Goal: Task Accomplishment & Management: Use online tool/utility

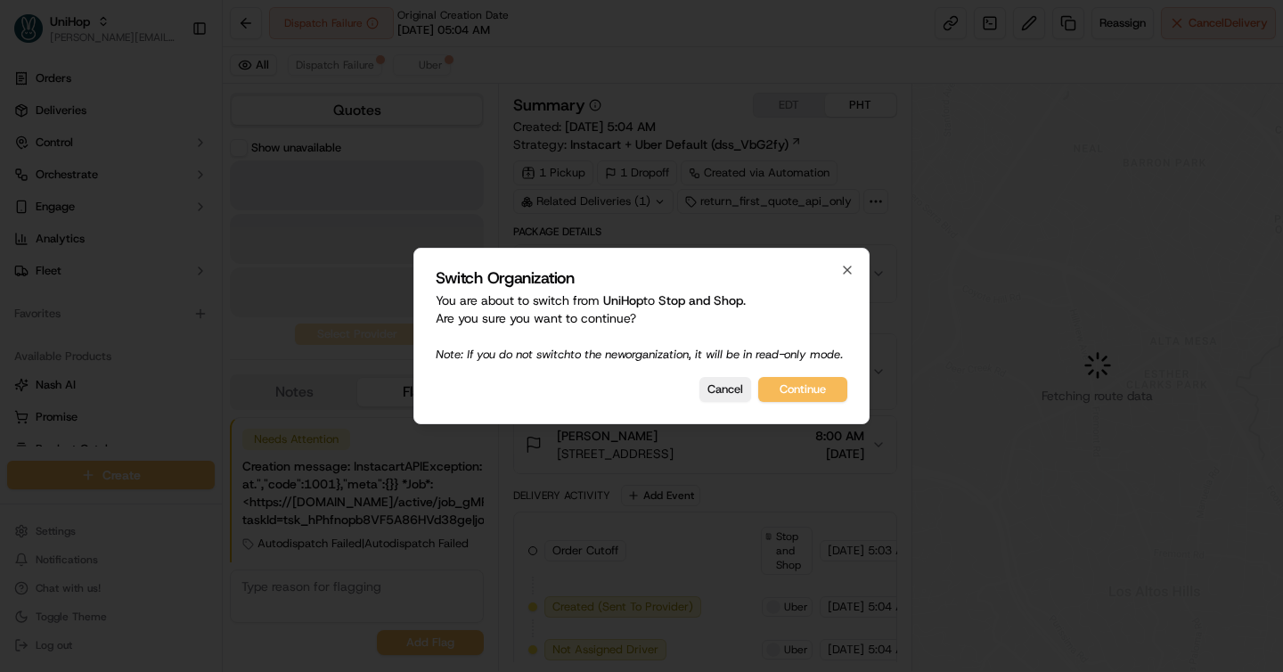
scroll to position [26, 0]
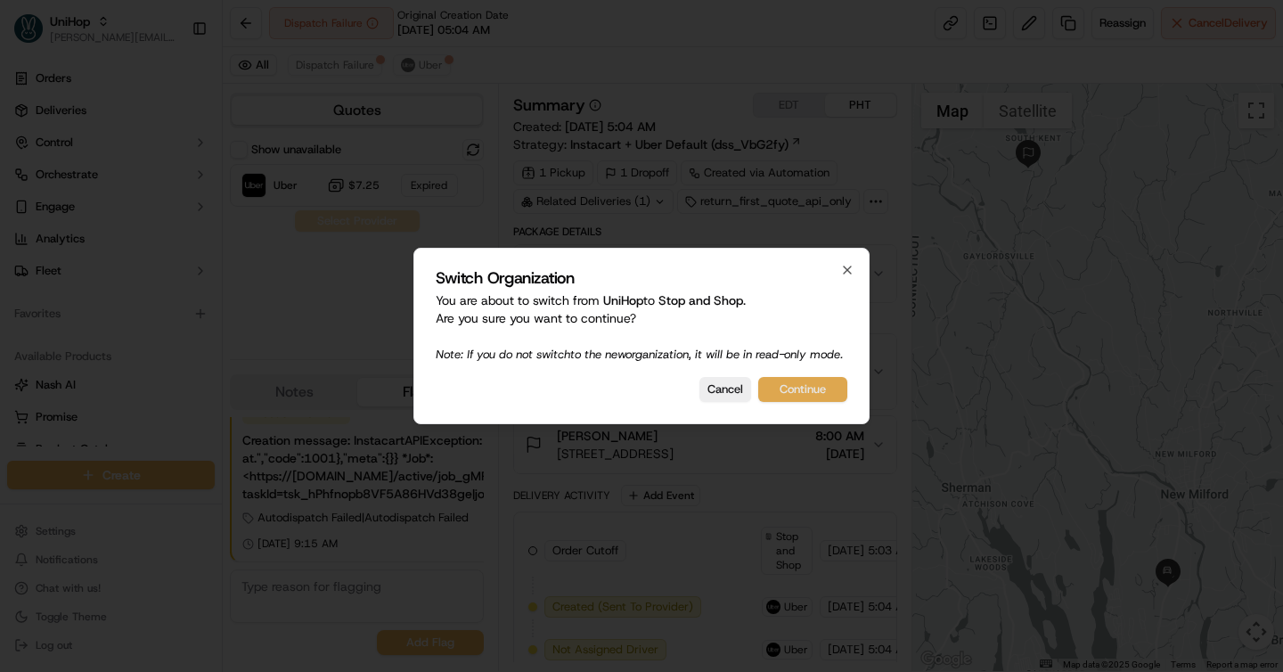
click at [793, 389] on button "Continue" at bounding box center [802, 389] width 89 height 25
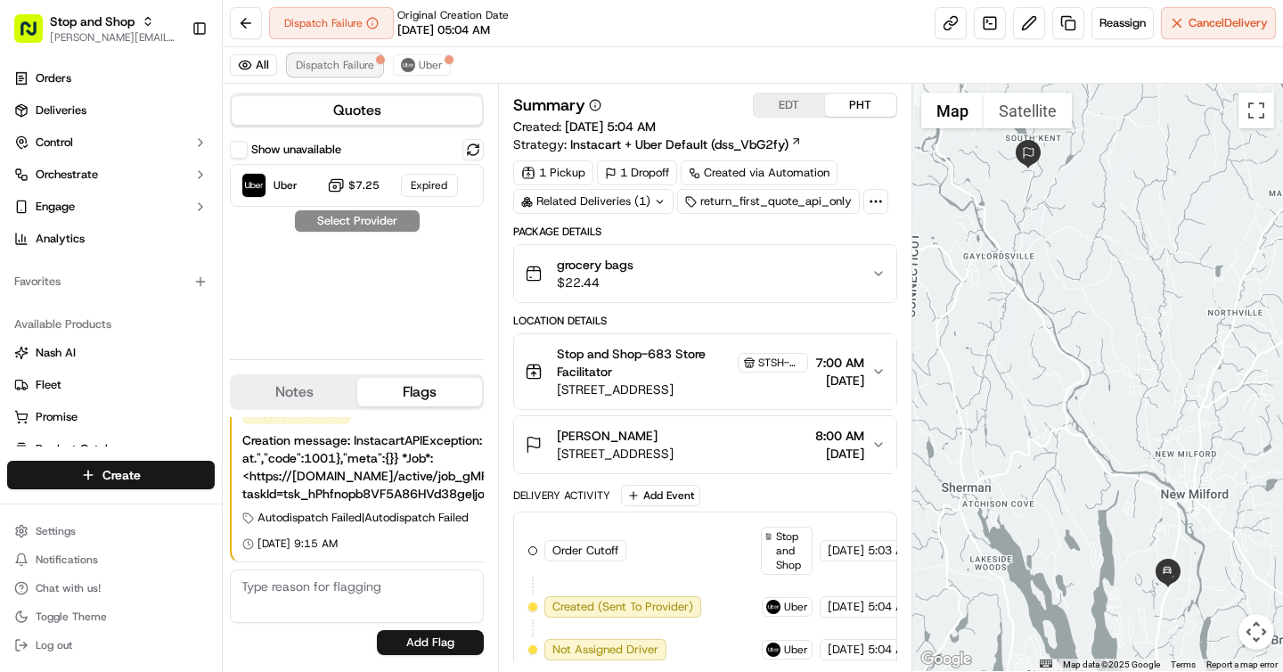
click at [345, 66] on span "Dispatch Failure" at bounding box center [335, 65] width 78 height 14
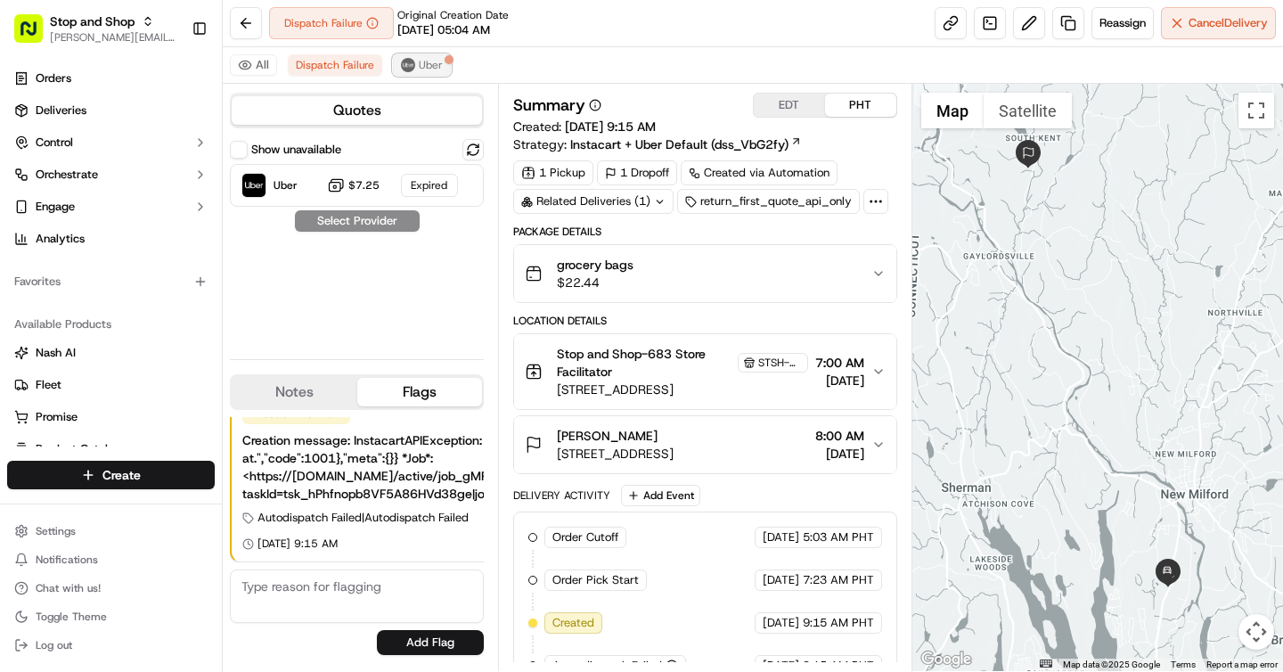
click at [426, 67] on span "Uber" at bounding box center [431, 65] width 24 height 14
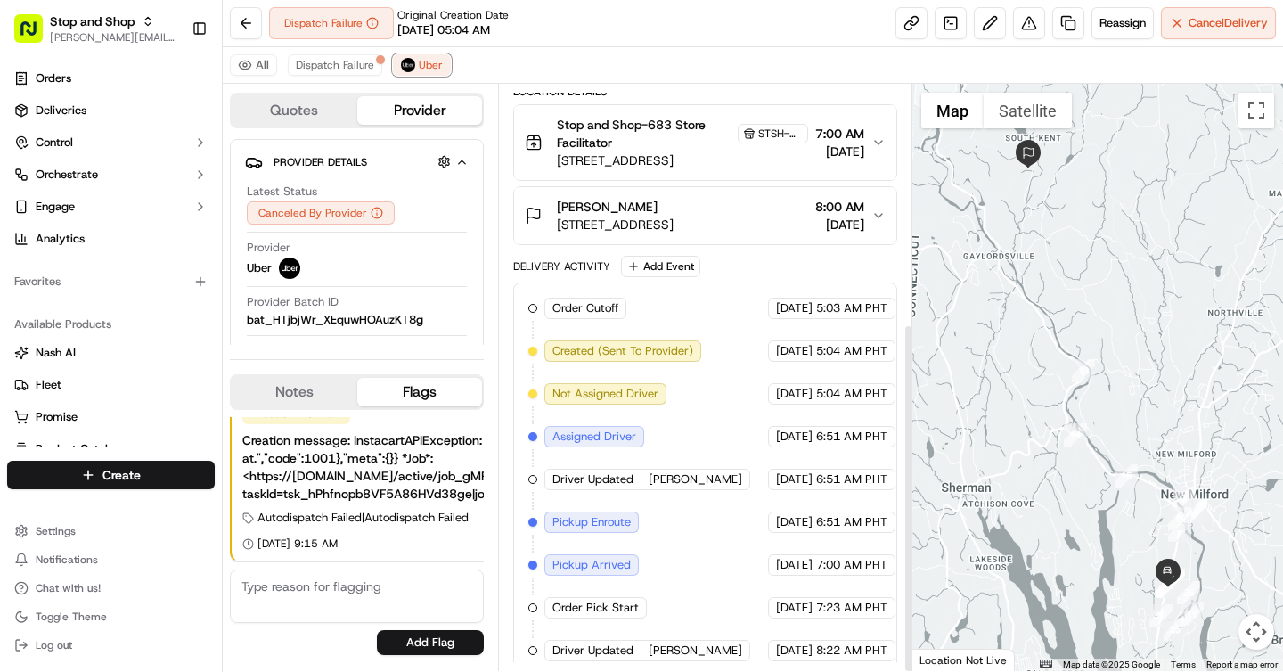
scroll to position [400, 0]
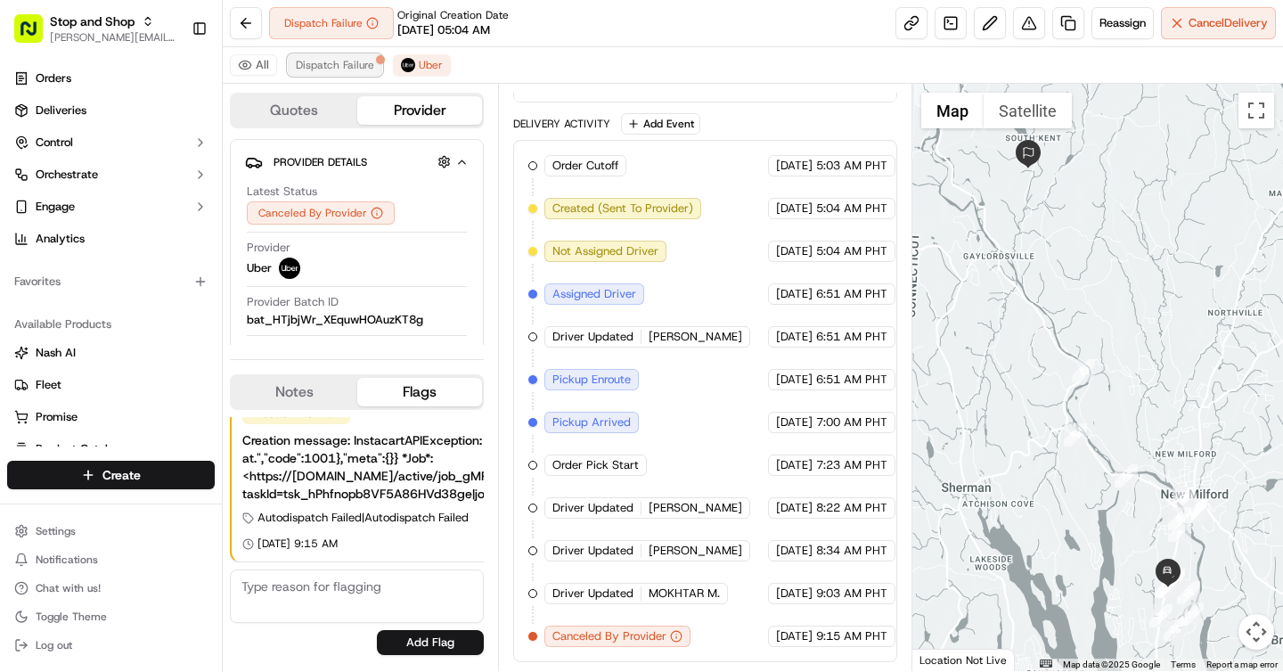
click at [338, 64] on span "Dispatch Failure" at bounding box center [335, 65] width 78 height 14
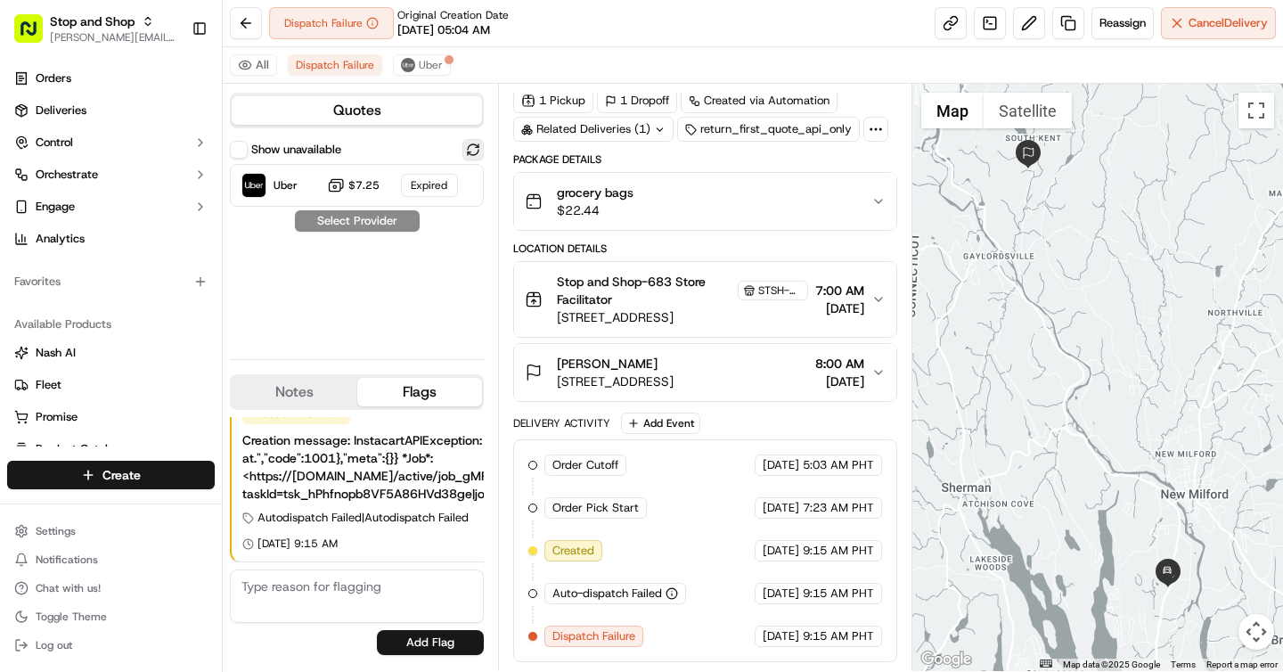
click at [472, 143] on button at bounding box center [472, 149] width 21 height 21
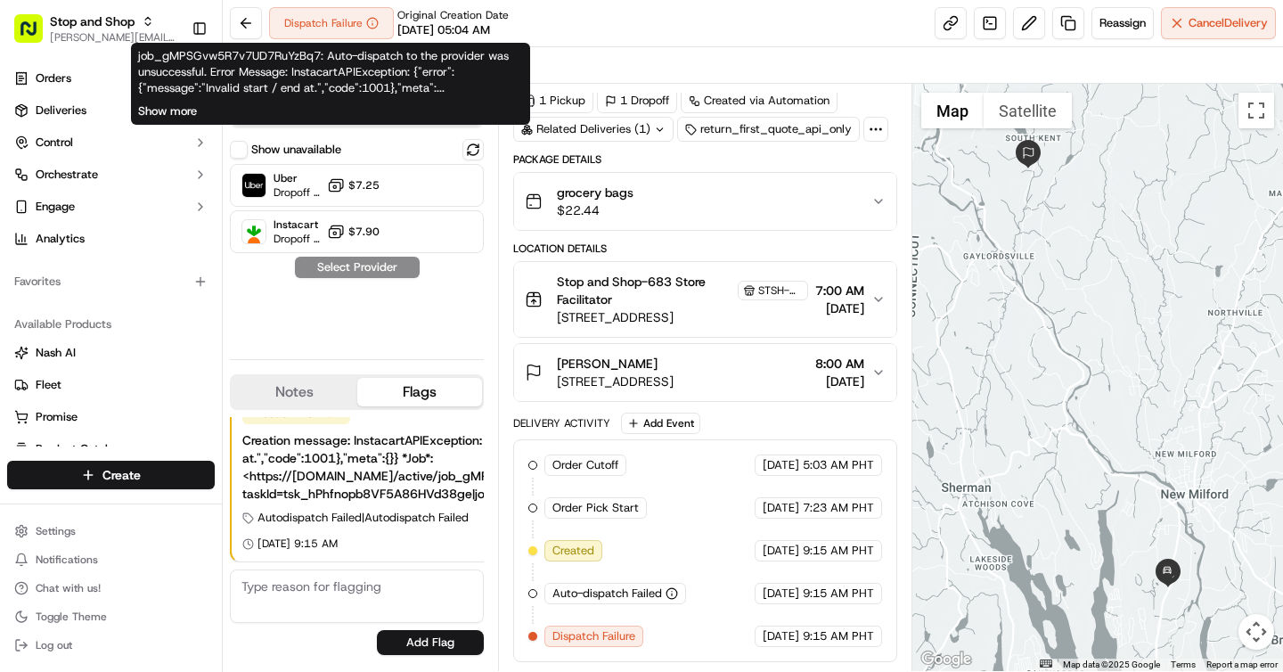
click at [183, 110] on button "Show more" at bounding box center [167, 111] width 59 height 16
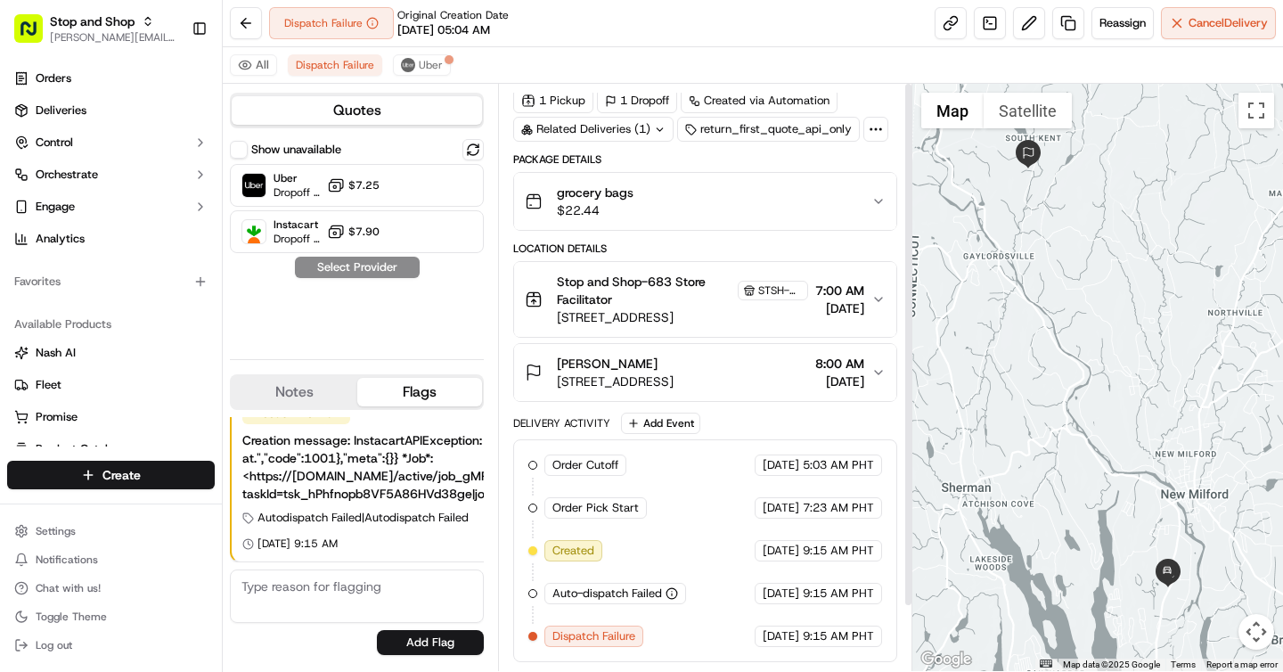
scroll to position [0, 0]
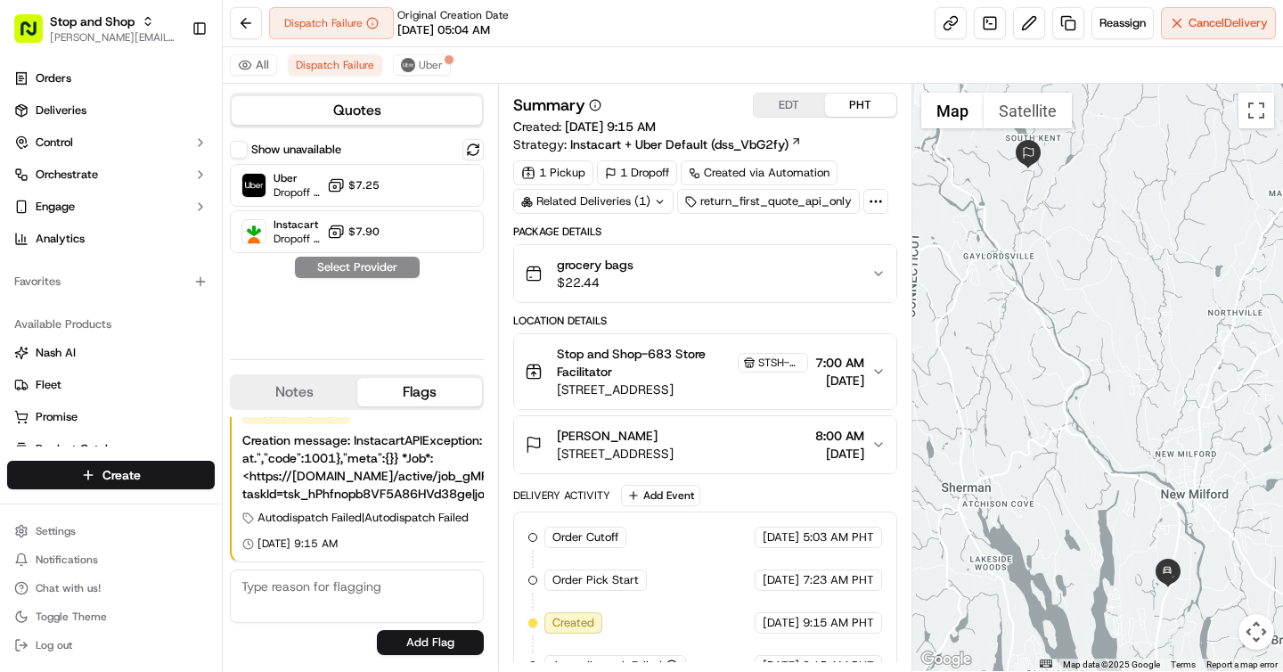
click at [801, 107] on button "EDT" at bounding box center [789, 105] width 71 height 23
click at [350, 66] on span "Dispatch Failure" at bounding box center [335, 65] width 78 height 14
click at [401, 55] on button "Uber" at bounding box center [422, 64] width 58 height 21
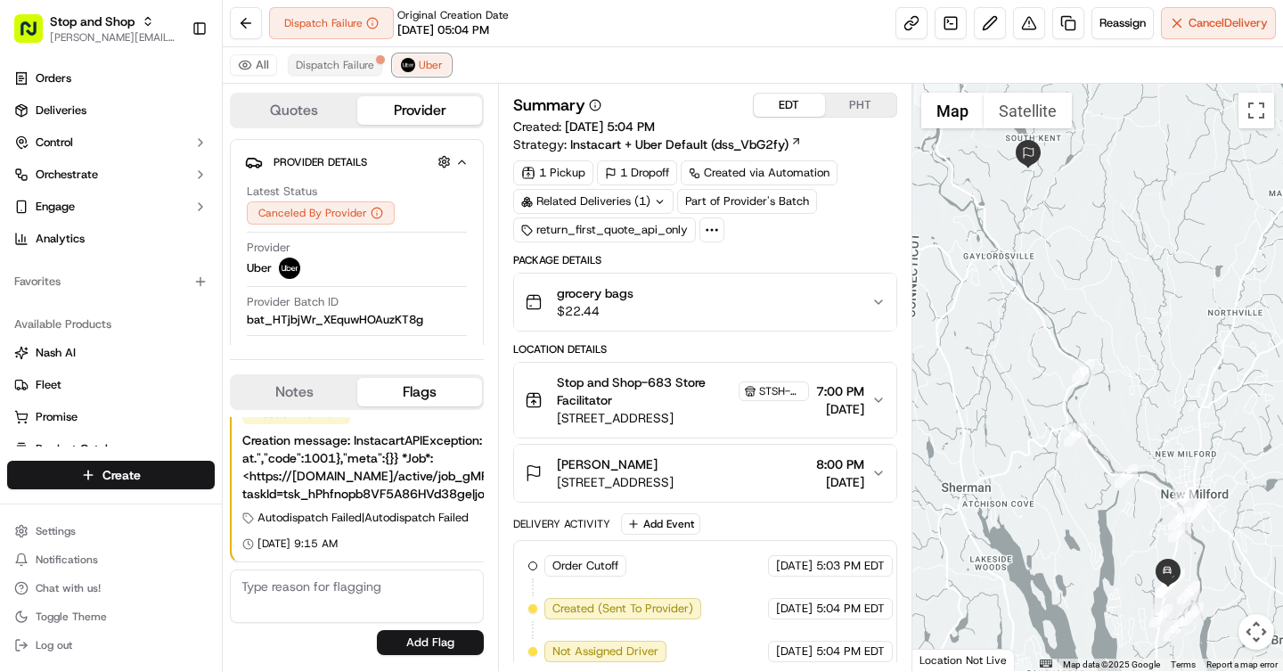
click at [334, 64] on span "Dispatch Failure" at bounding box center [335, 65] width 78 height 14
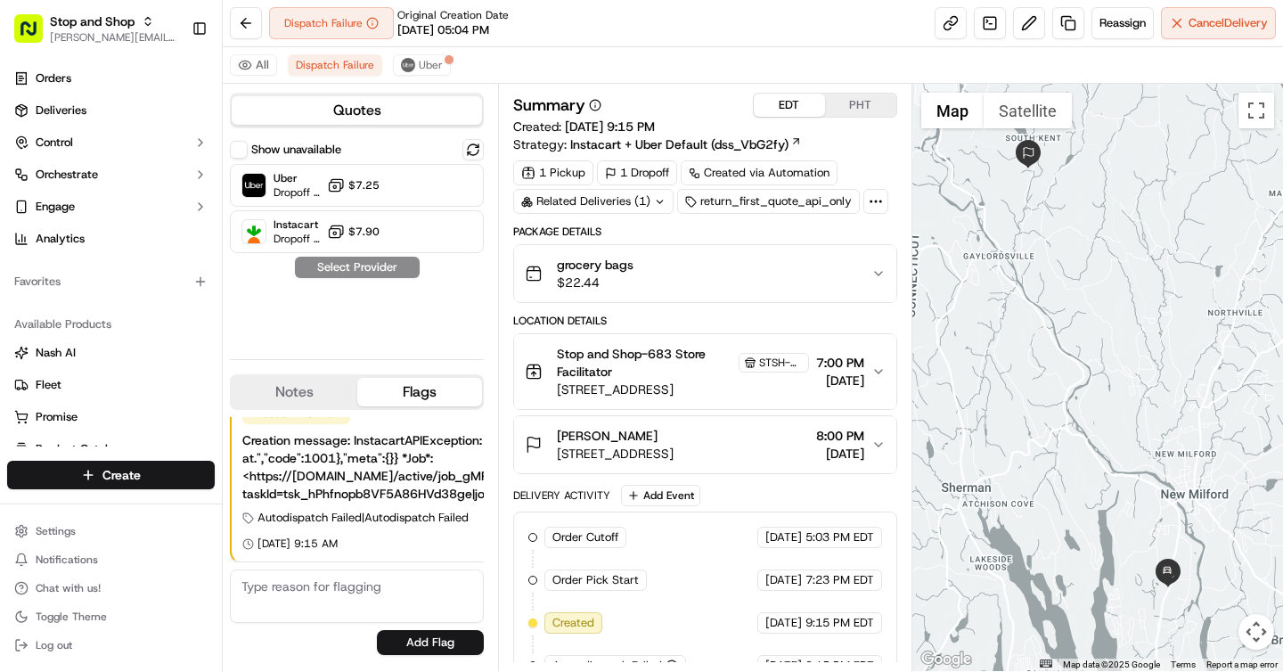
click at [779, 383] on span "[STREET_ADDRESS]" at bounding box center [682, 389] width 251 height 18
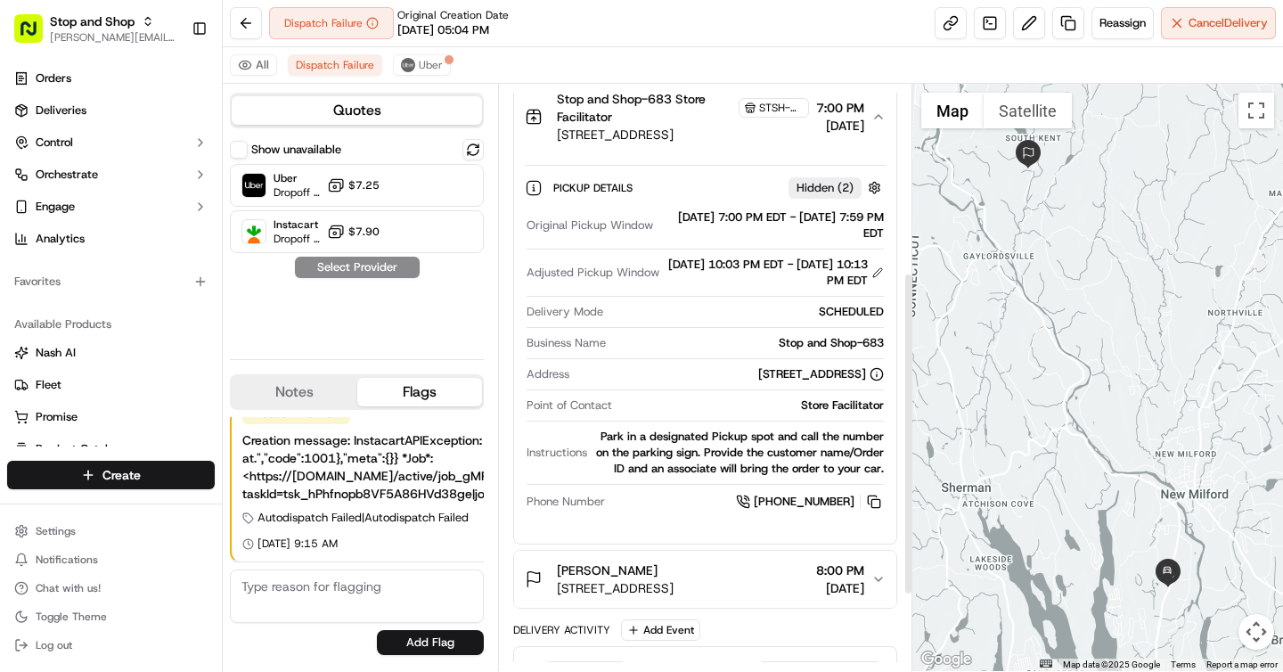
scroll to position [442, 0]
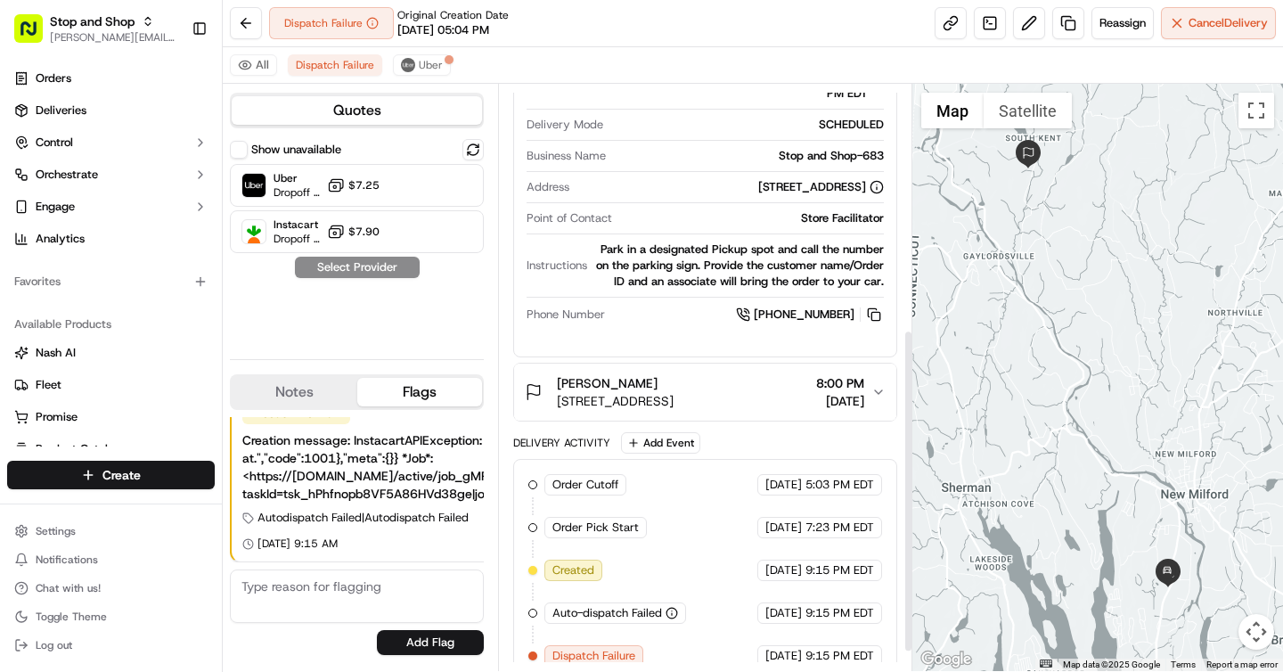
click at [673, 410] on span "[STREET_ADDRESS]" at bounding box center [615, 401] width 117 height 18
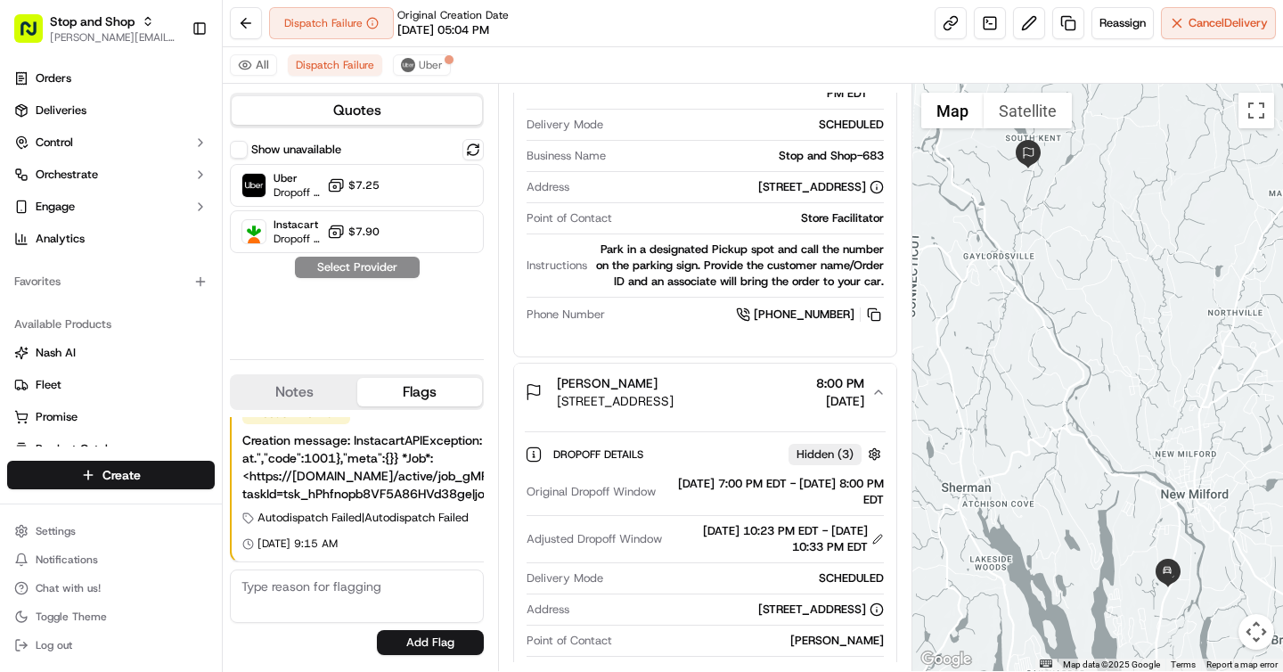
click at [673, 410] on span "[STREET_ADDRESS]" at bounding box center [615, 401] width 117 height 18
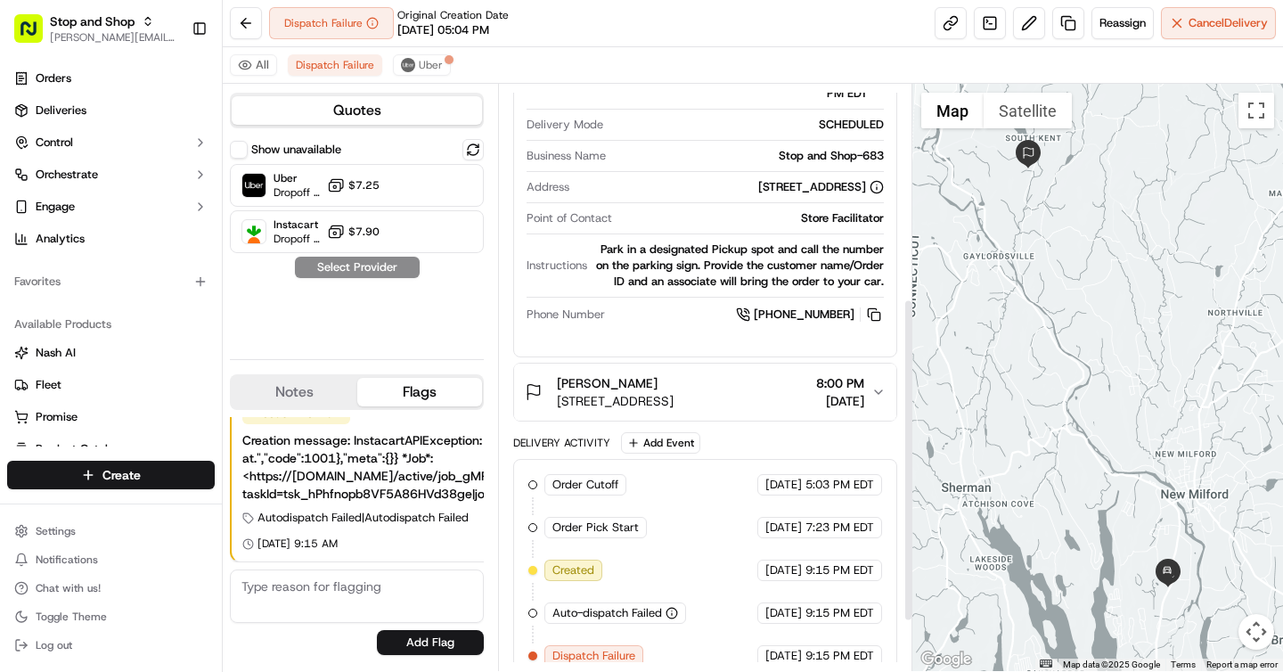
scroll to position [44, 0]
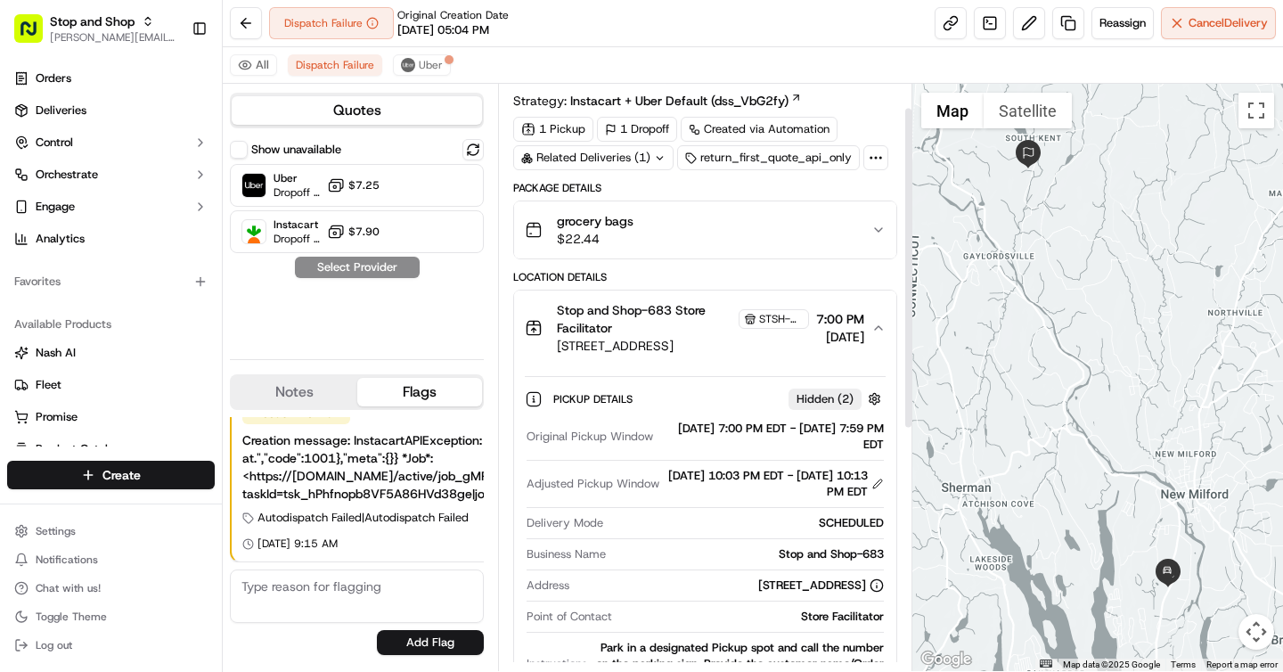
click at [770, 208] on button "grocery bags $22.44" at bounding box center [704, 229] width 381 height 57
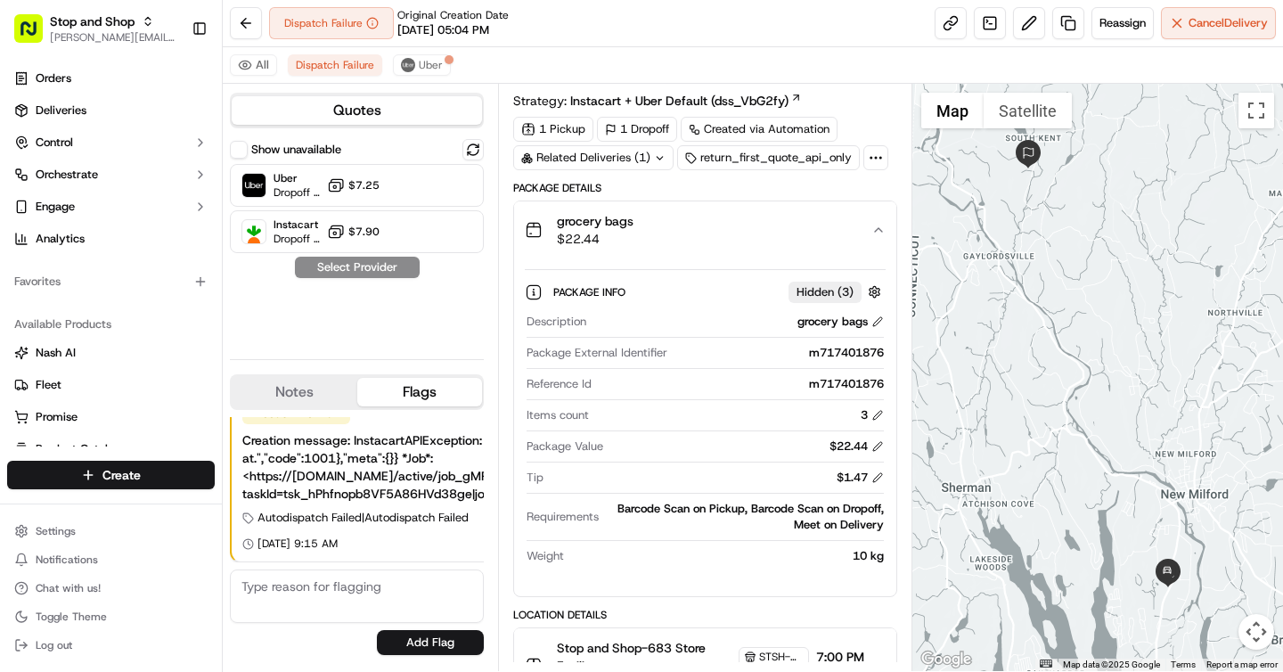
click at [754, 214] on div "grocery bags $22.44" at bounding box center [698, 230] width 346 height 36
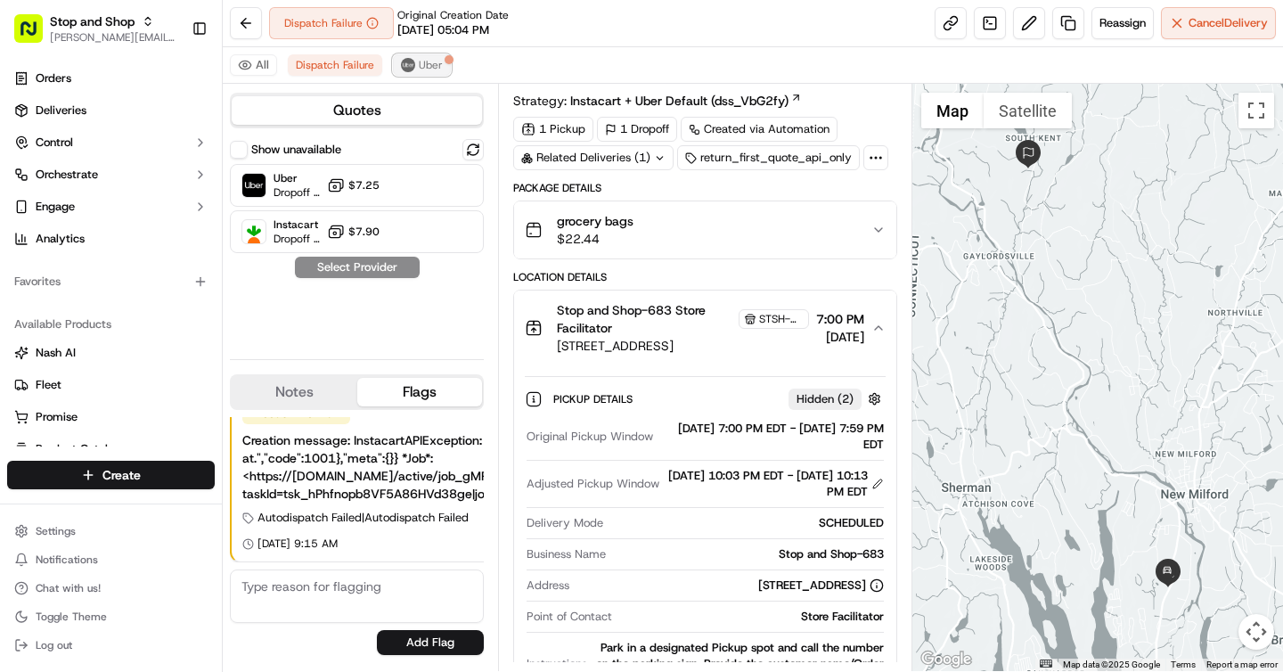
click at [423, 55] on button "Uber" at bounding box center [422, 64] width 58 height 21
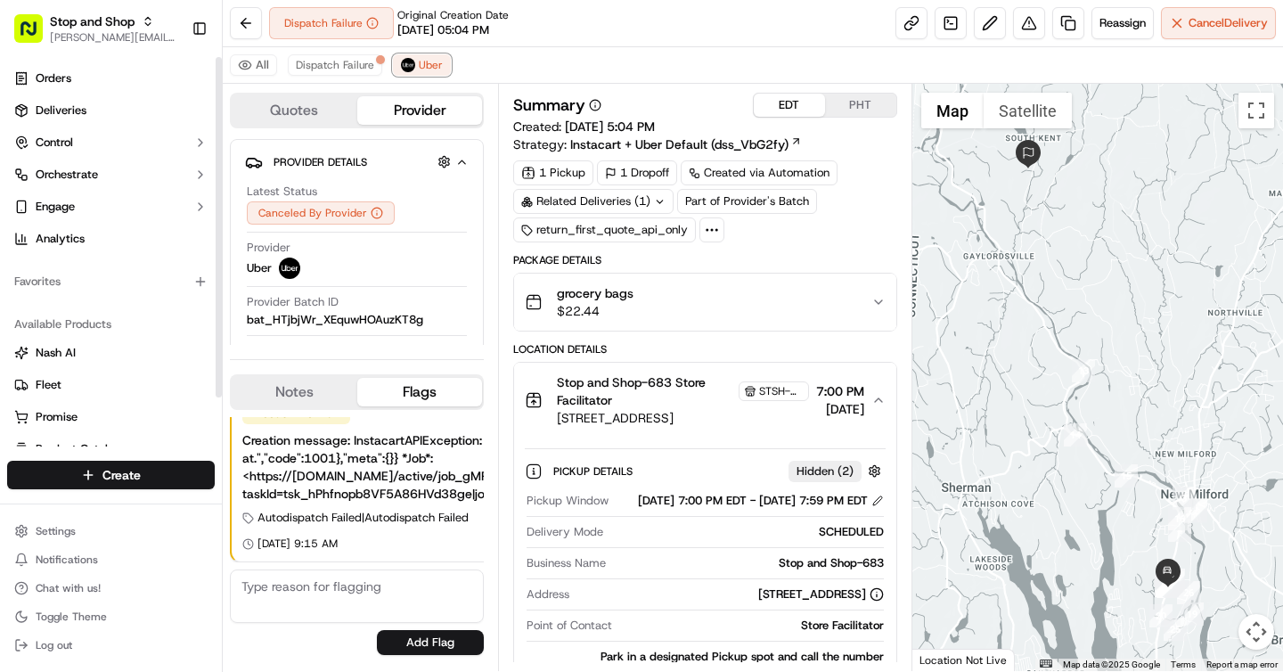
scroll to position [56, 0]
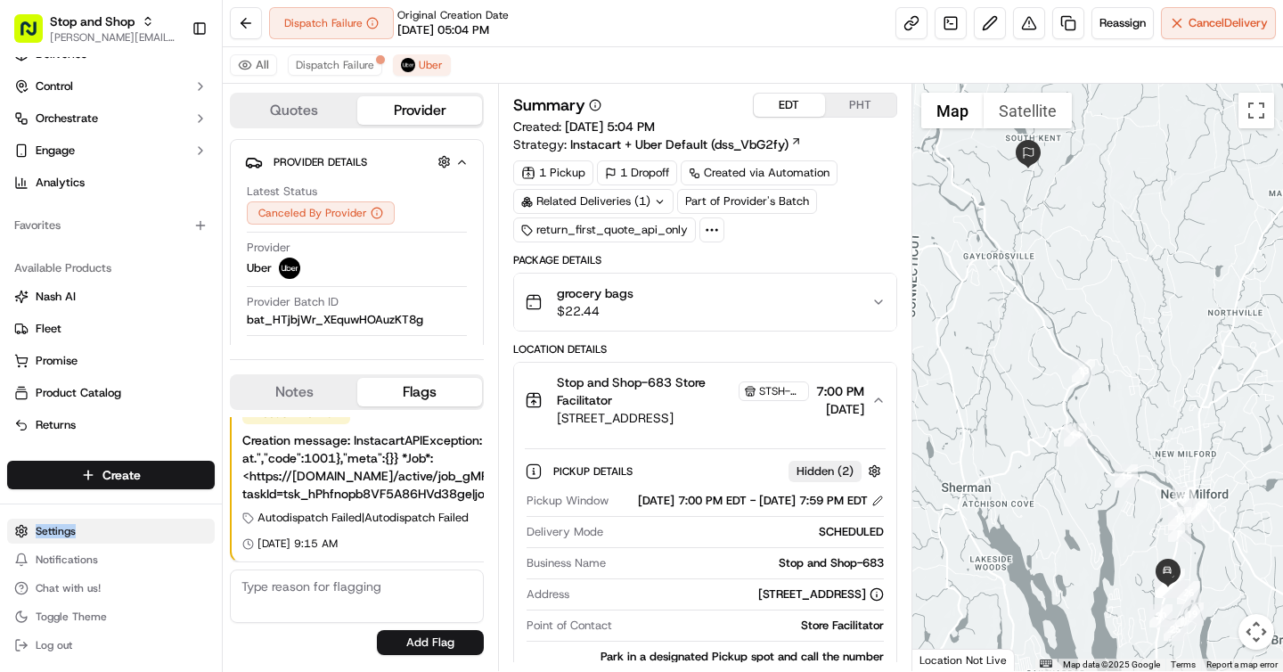
click at [91, 538] on html "Stop and Shop brigitte@usenash.com Toggle Sidebar Orders Deliveries Control Orc…" at bounding box center [641, 336] width 1283 height 672
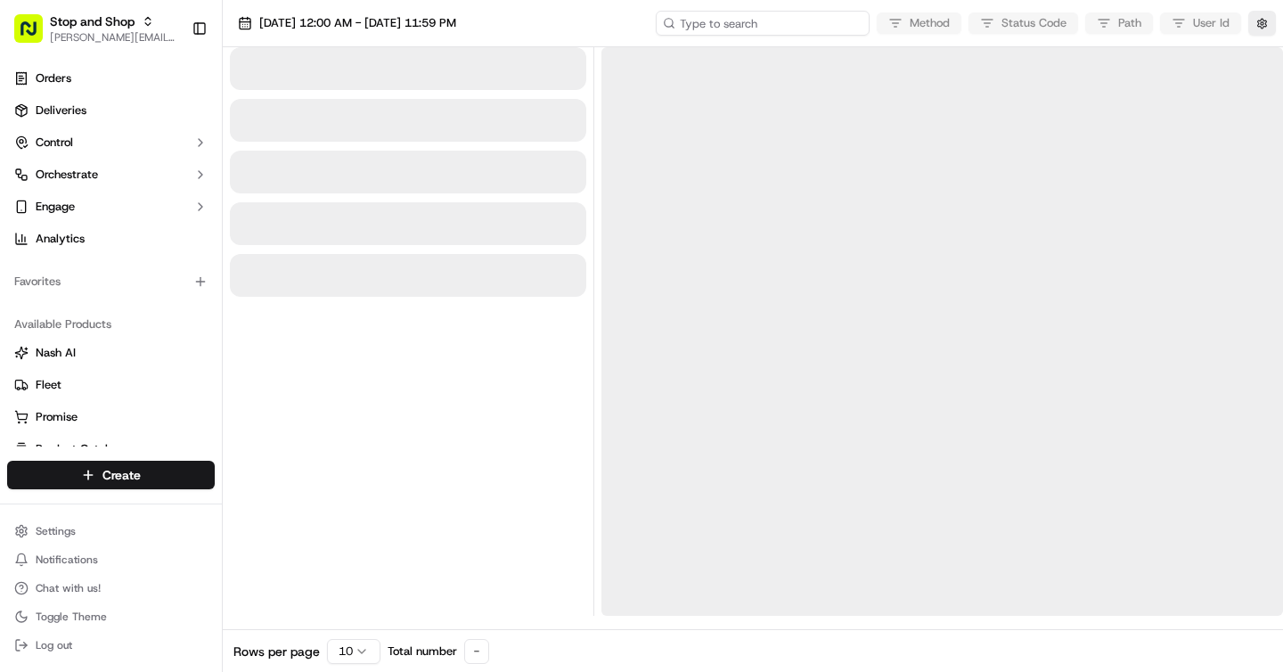
click at [798, 16] on input at bounding box center [763, 23] width 214 height 25
paste input "job_gMPSGvw5R7v7UD7RuYzBq7"
type input "job_gMPSGvw5R7v7UD7RuYzBq7"
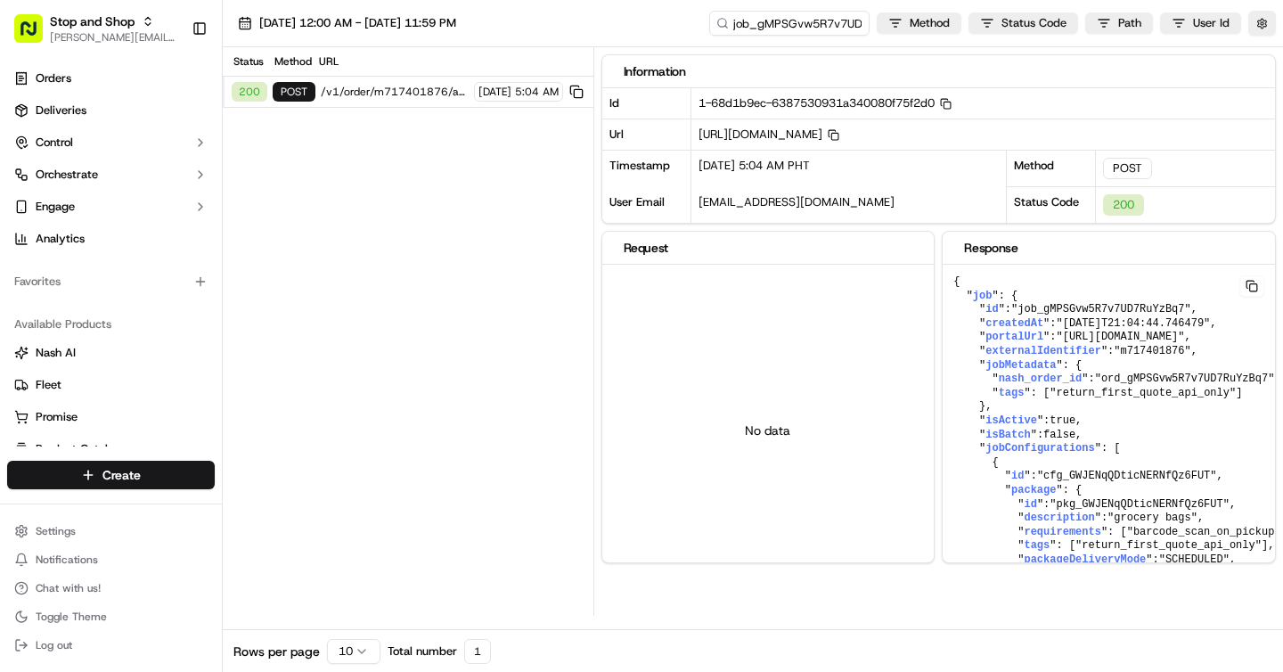
click at [379, 93] on span "/v1/order/m717401876/autodispatch" at bounding box center [395, 92] width 148 height 14
click at [1257, 18] on button "button" at bounding box center [1262, 23] width 28 height 25
click at [1266, 57] on button "Display Only Provider Logs" at bounding box center [1264, 55] width 14 height 14
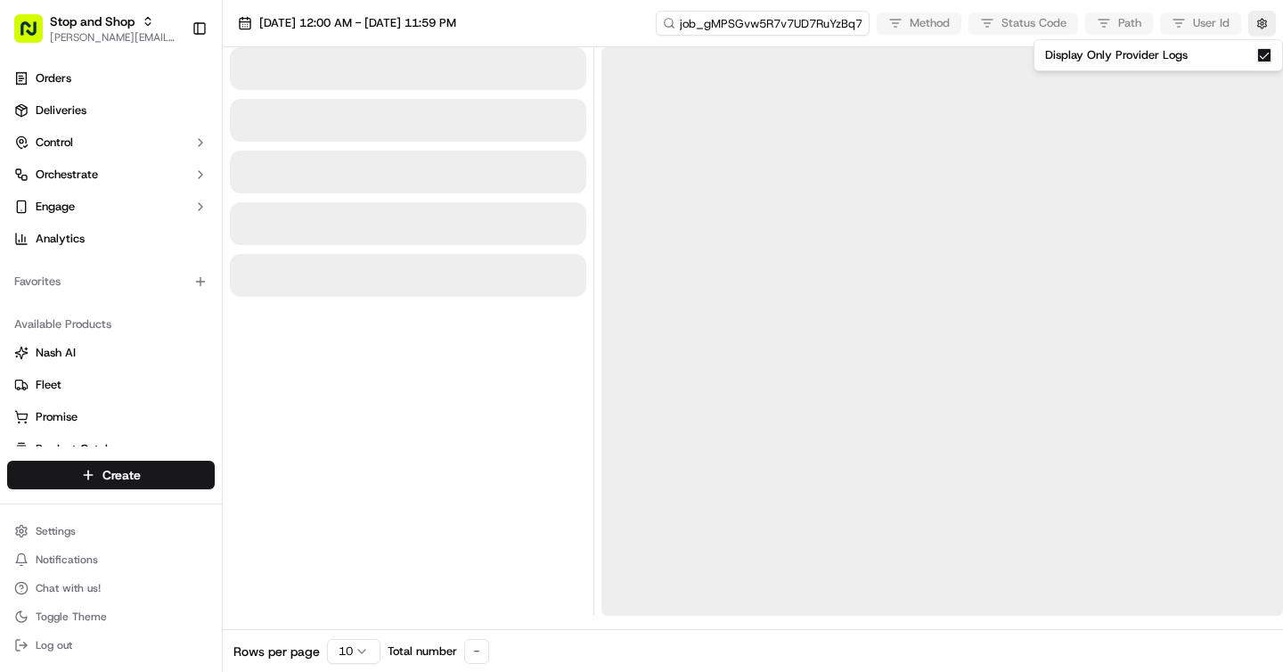
click at [818, 19] on input "job_gMPSGvw5R7v7UD7RuYzBq7" at bounding box center [763, 23] width 214 height 25
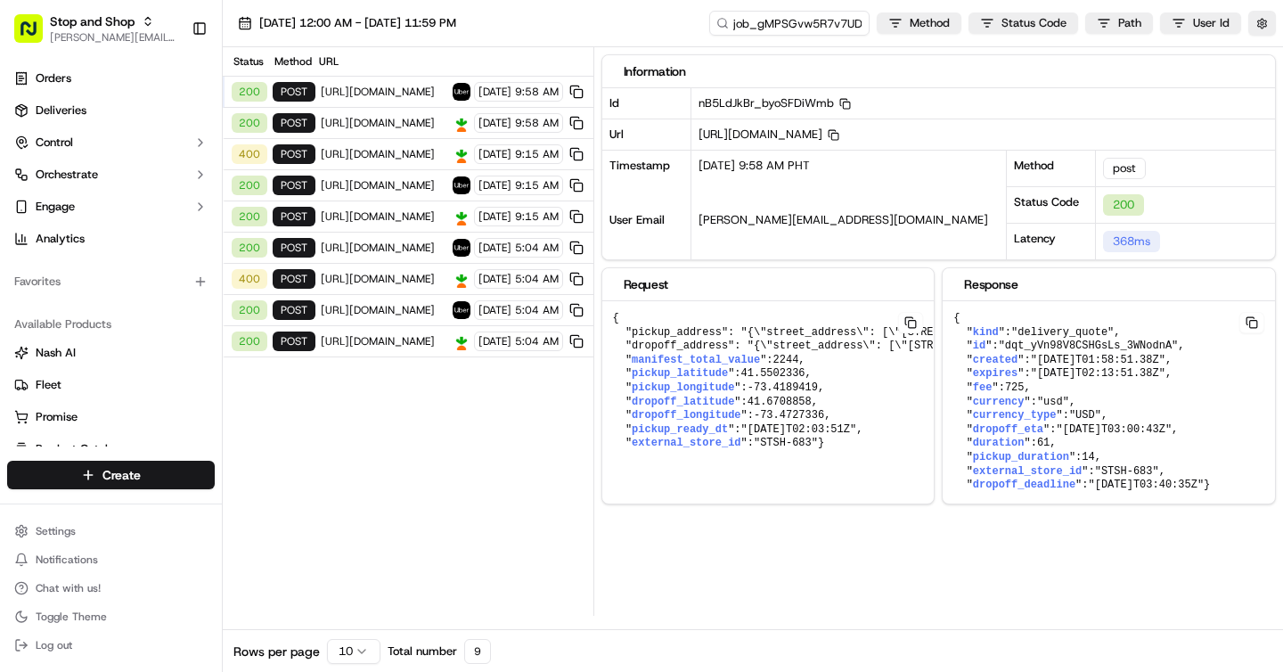
click at [353, 94] on span "https://api.uber.com/v1/customers/f0cc4c73-a9f2-44ad-b32a-17fe2c9242e2/delivery…" at bounding box center [384, 92] width 126 height 14
click at [355, 648] on html "Stop and Shop brigitte@usenash.com Toggle Sidebar Orders Deliveries Control Orc…" at bounding box center [641, 336] width 1283 height 672
click at [372, 120] on span "https://connect.instacart.com/v2/fulfillment/lastmile/stores" at bounding box center [384, 123] width 126 height 14
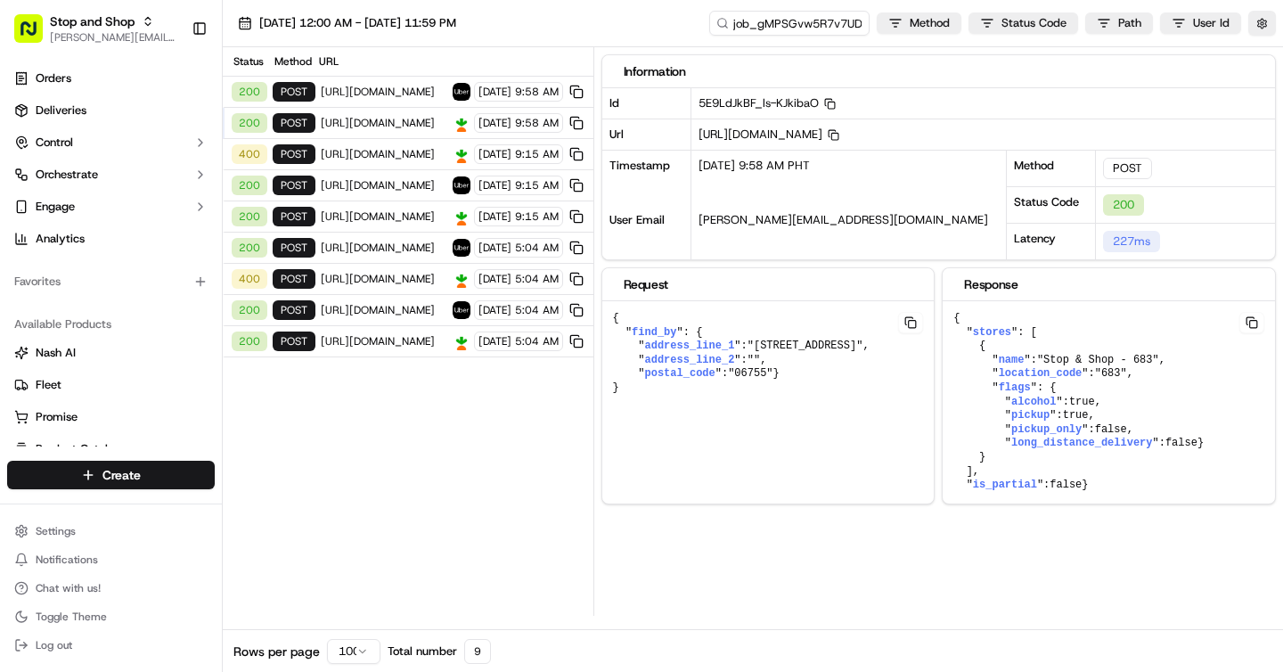
click at [371, 151] on span "https://connect.instacart.com/v2/fulfillment/lastmile/orders" at bounding box center [384, 154] width 126 height 14
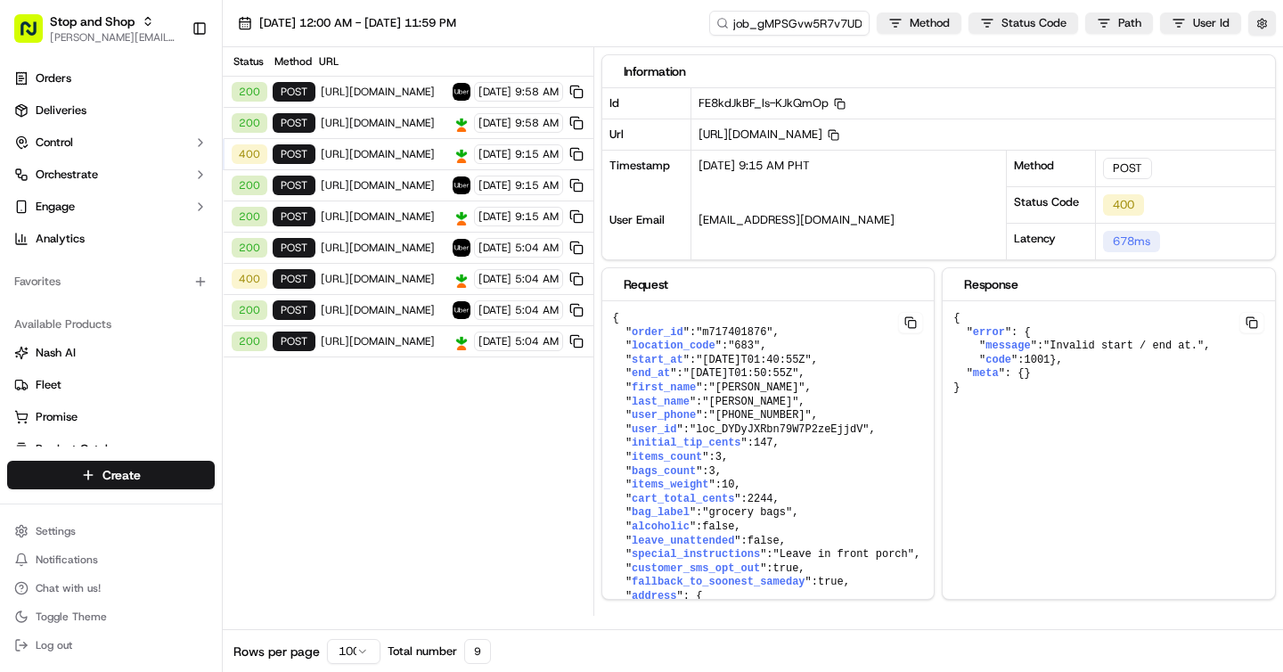
click at [360, 278] on span "https://connect.instacart.com/v2/fulfillment/lastmile/orders" at bounding box center [384, 279] width 126 height 14
click at [375, 314] on span "https://api.uber.com/v1/customers/f0cc4c73-a9f2-44ad-b32a-17fe2c9242e2/delivery…" at bounding box center [384, 310] width 126 height 14
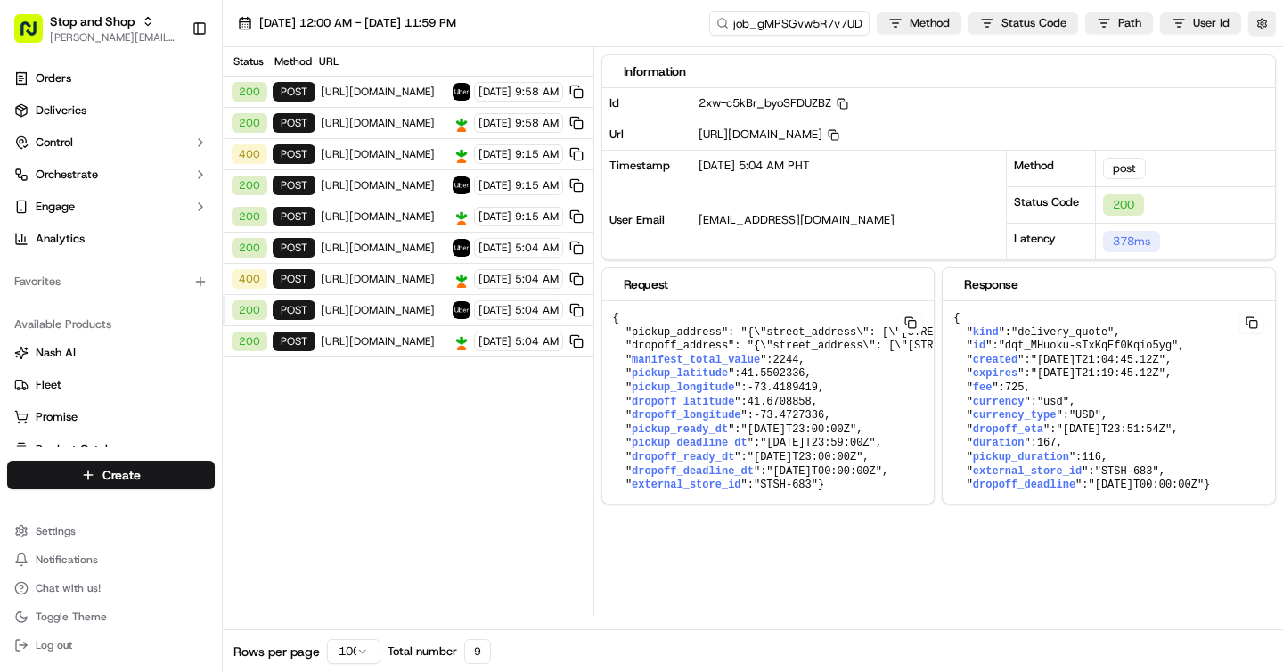
click at [375, 159] on span "[URL][DOMAIN_NAME]" at bounding box center [384, 154] width 126 height 14
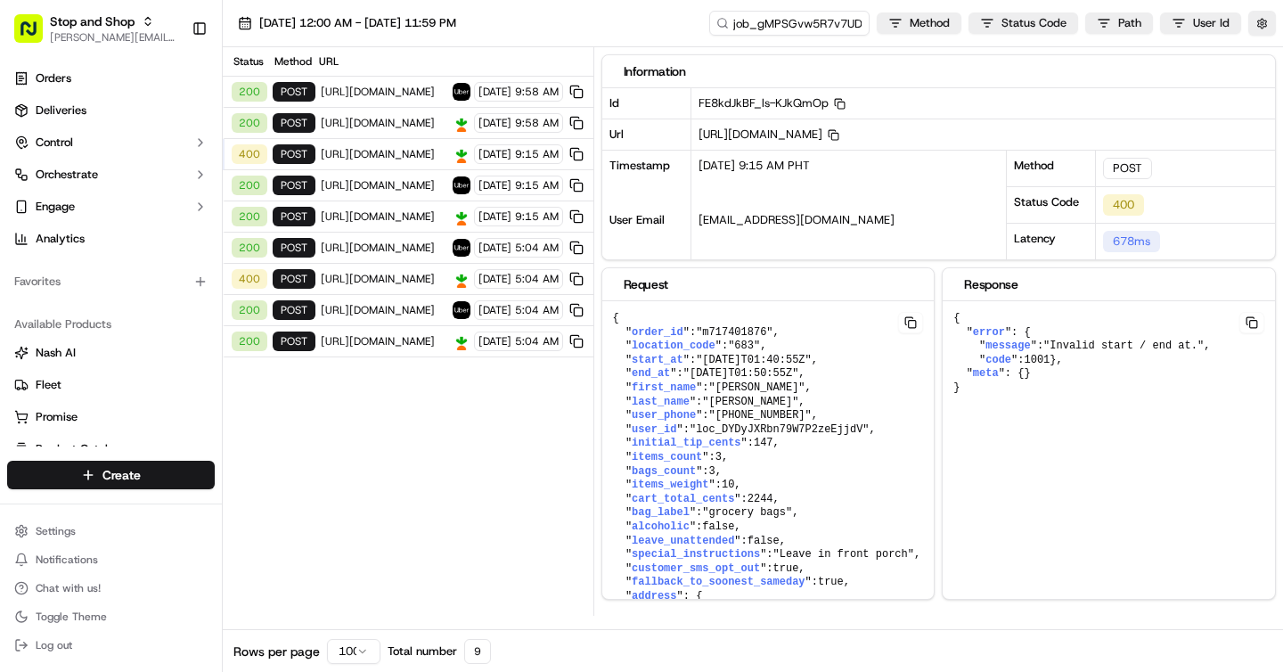
click at [389, 131] on div "200 POST https://connect.instacart.com/v2/fulfillment/lastmile/stores 09/23/202…" at bounding box center [408, 123] width 371 height 31
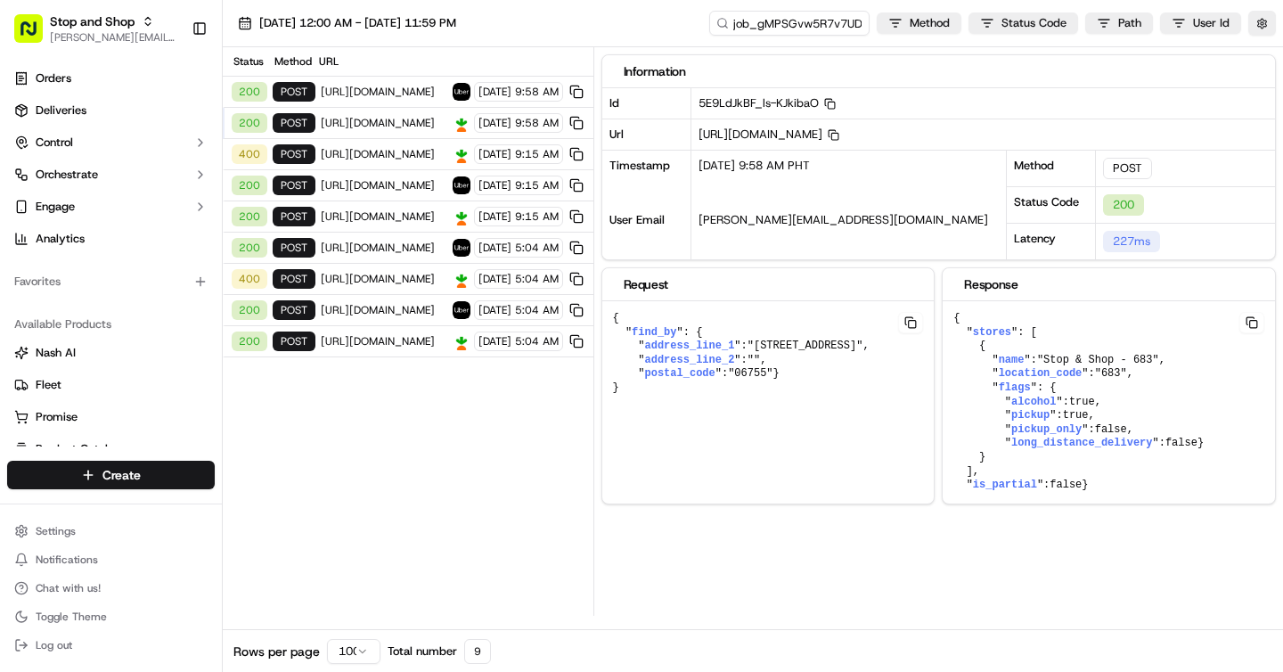
click at [622, 334] on pre "{ " find_by ": { " address_line_1 ": "10 Red Horse Dr" , " address_line_2 ": ""…" at bounding box center [768, 353] width 332 height 105
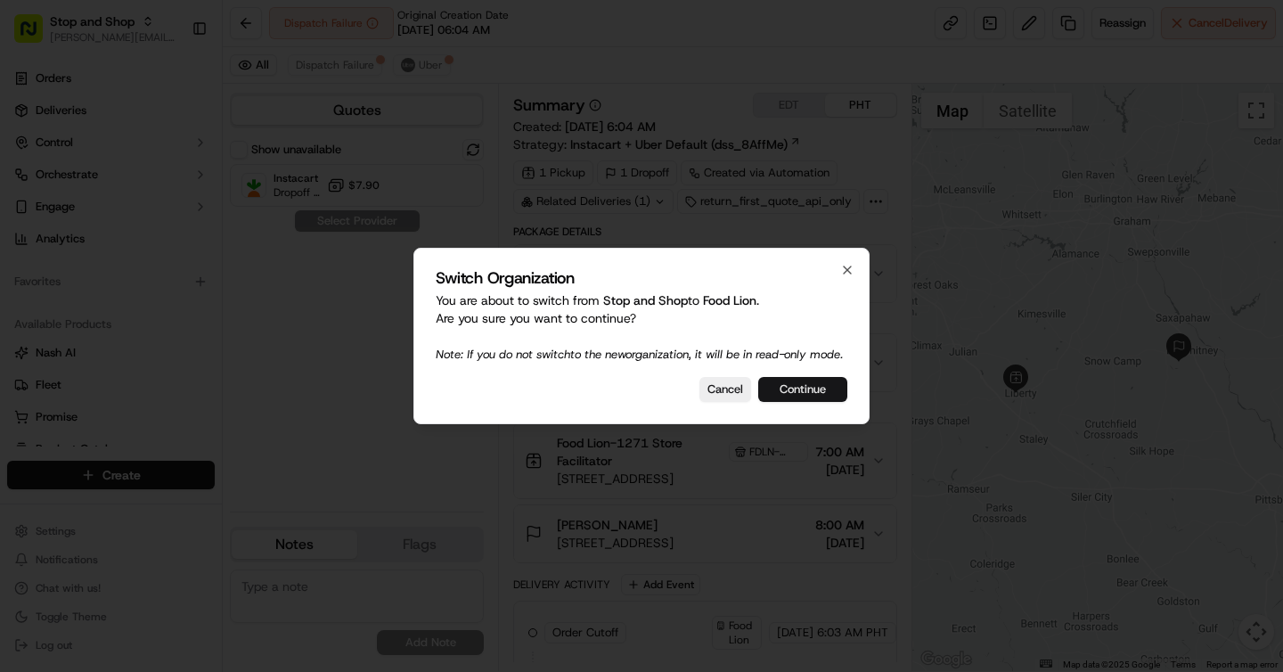
click at [804, 389] on button "Continue" at bounding box center [802, 389] width 89 height 25
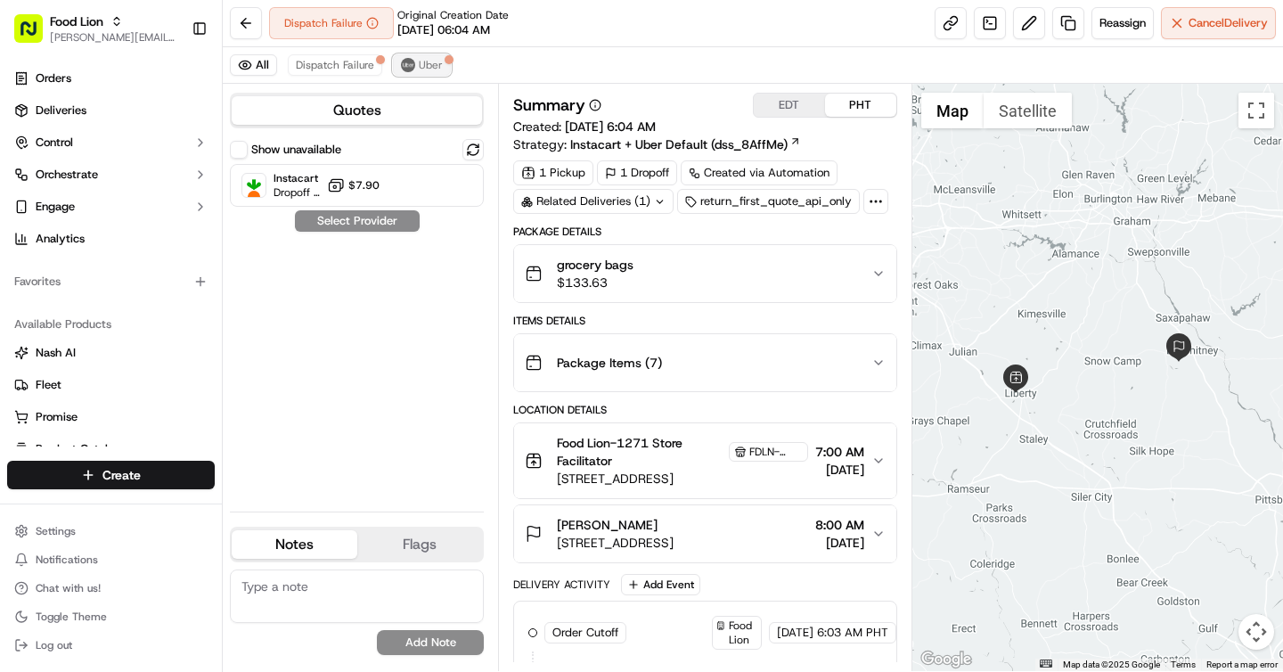
click at [440, 70] on button "Uber" at bounding box center [422, 64] width 58 height 21
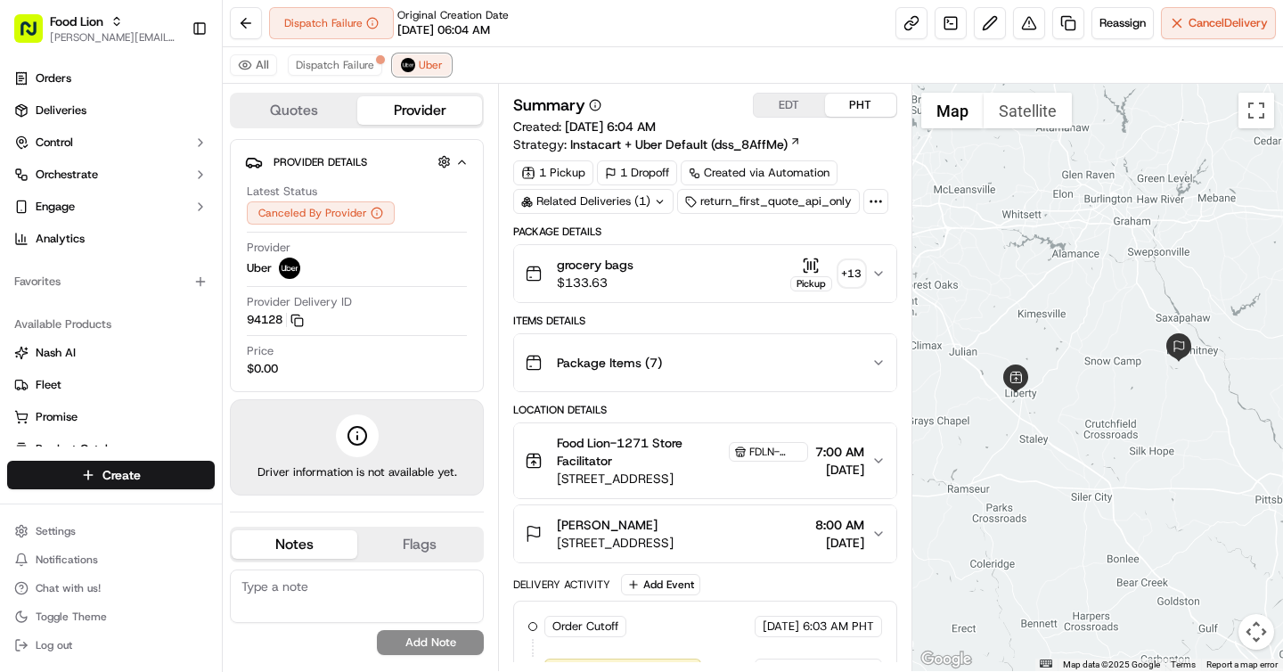
scroll to position [204, 0]
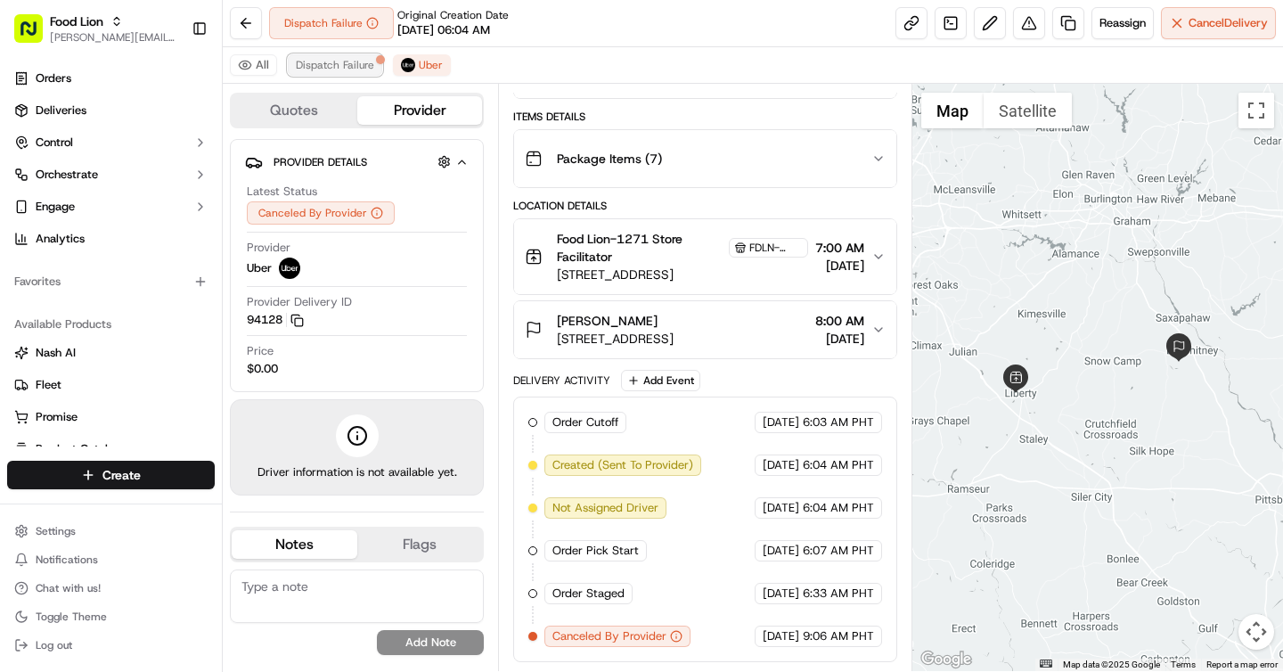
click at [330, 61] on span "Dispatch Failure" at bounding box center [335, 65] width 78 height 14
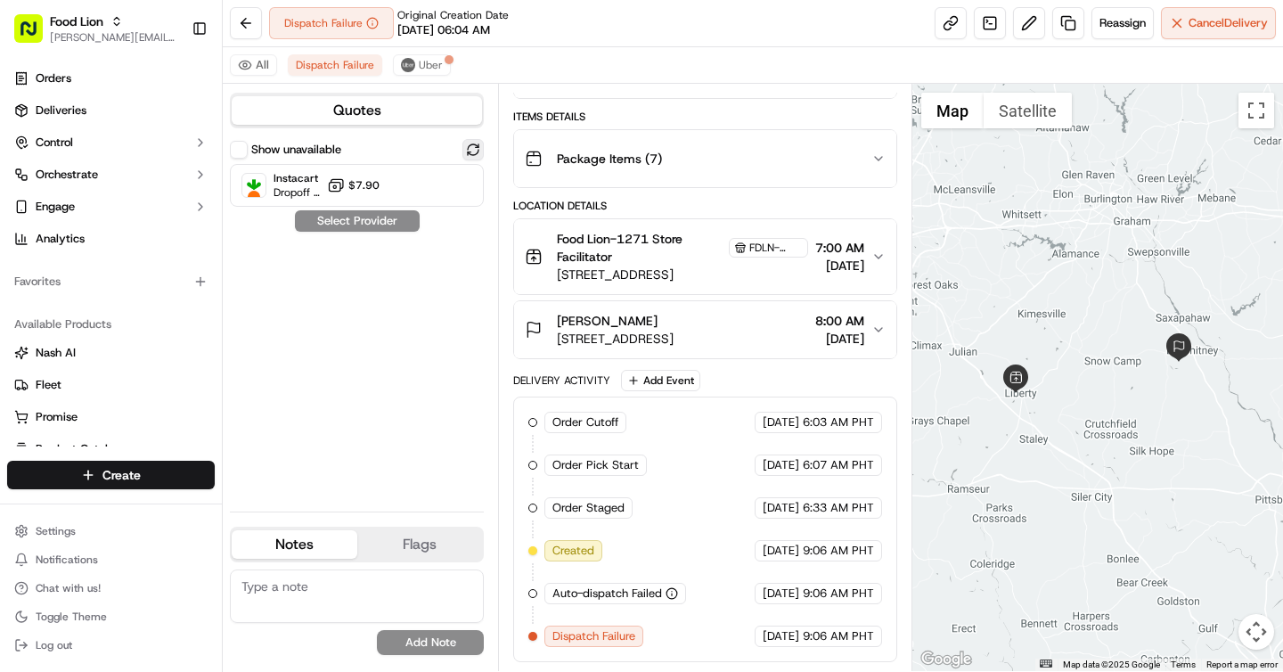
click at [481, 143] on button at bounding box center [472, 149] width 21 height 21
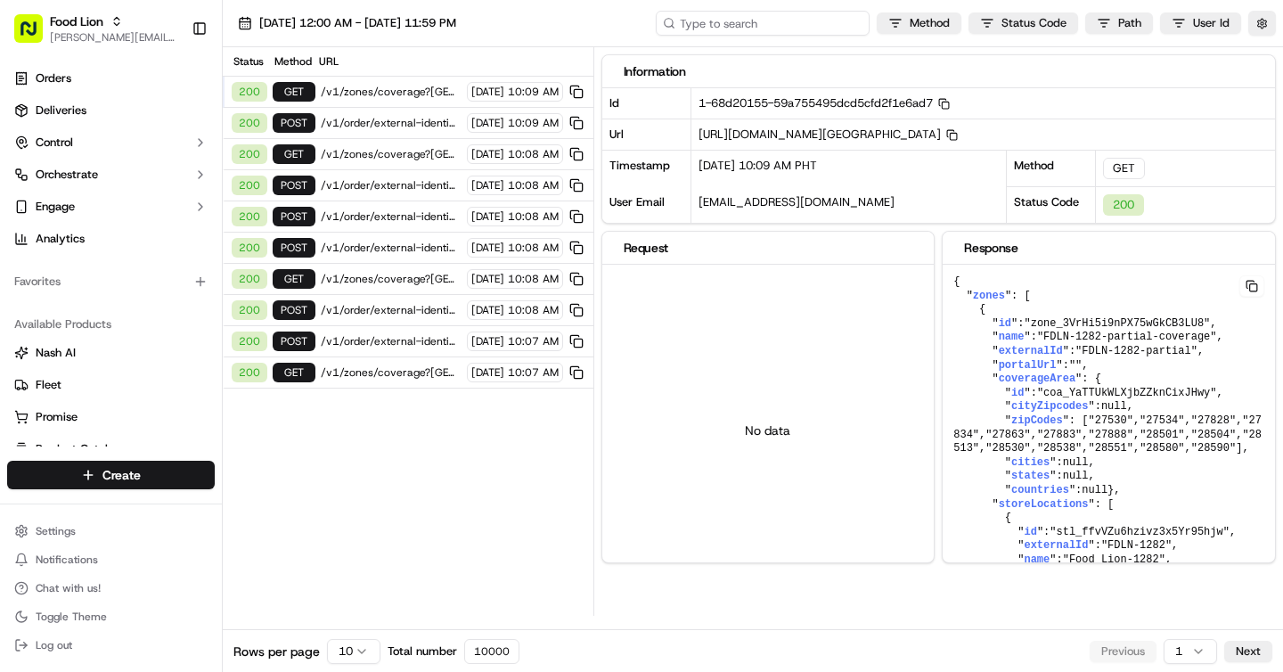
click at [737, 22] on input at bounding box center [763, 23] width 214 height 25
paste input "job_LG6U6AdbdwNxp3jSyyPQeS"
type input "job_LG6U6AdbdwNxp3jSyyPQeS"
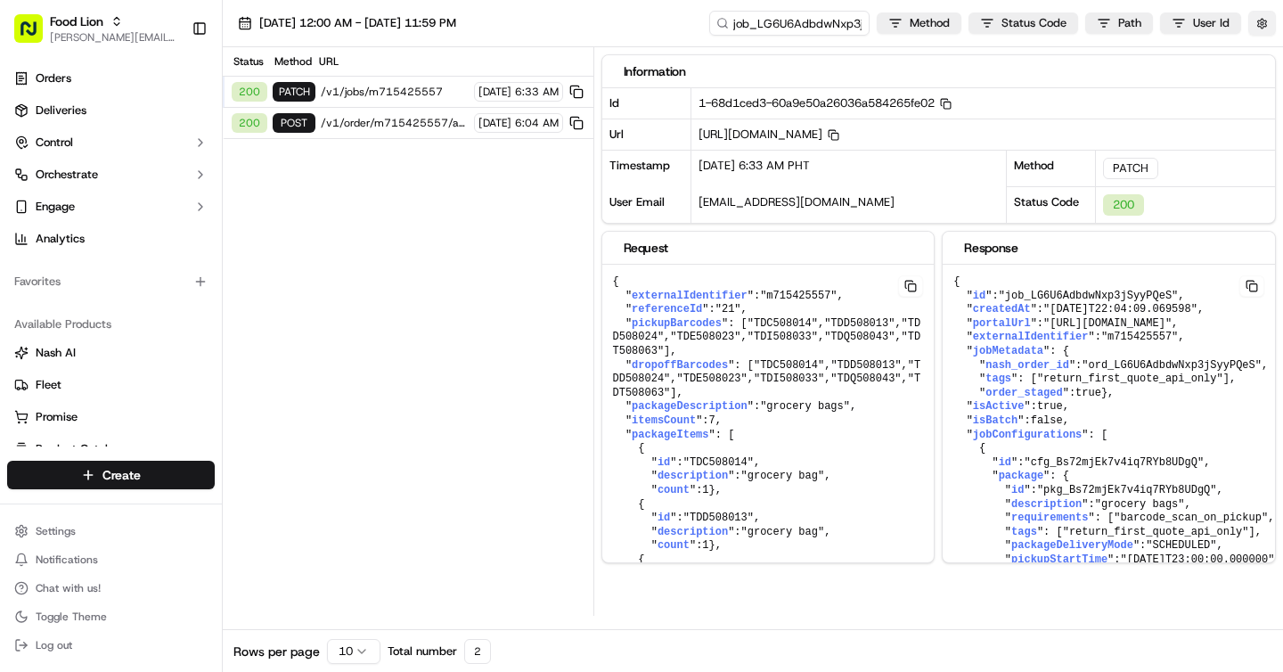
click at [1259, 22] on button "button" at bounding box center [1262, 23] width 28 height 25
click at [1262, 56] on button "Display Only Provider Logs" at bounding box center [1264, 55] width 14 height 14
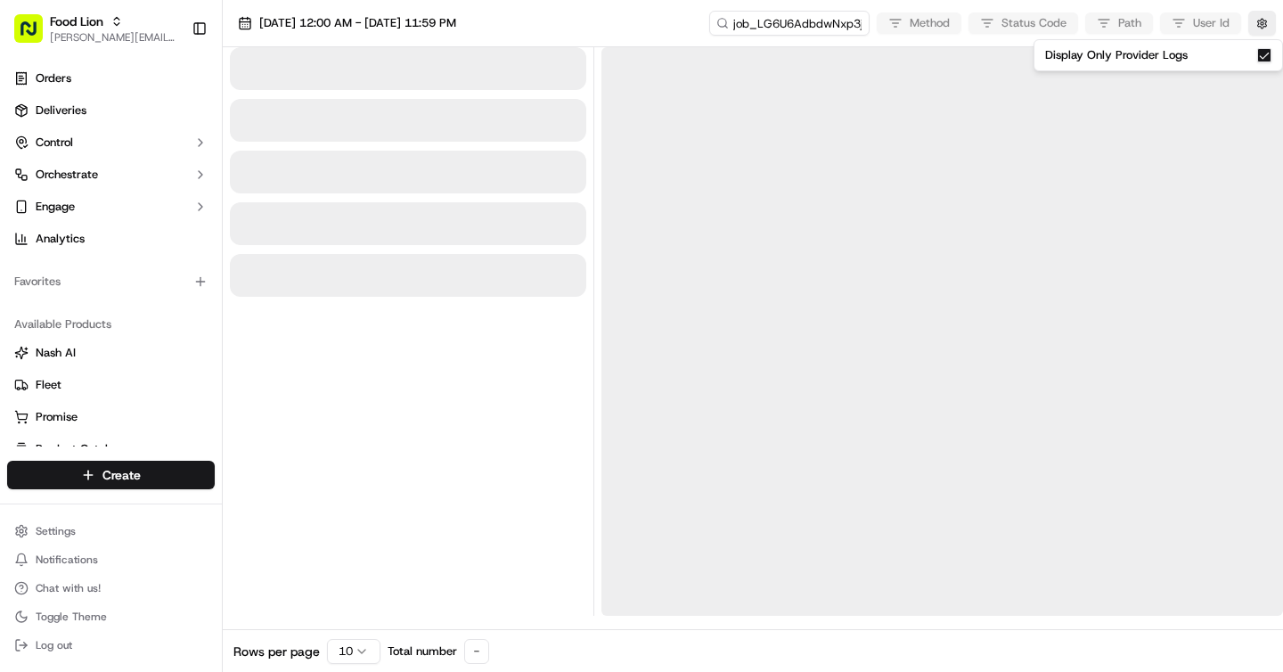
click at [447, 423] on div at bounding box center [408, 331] width 356 height 568
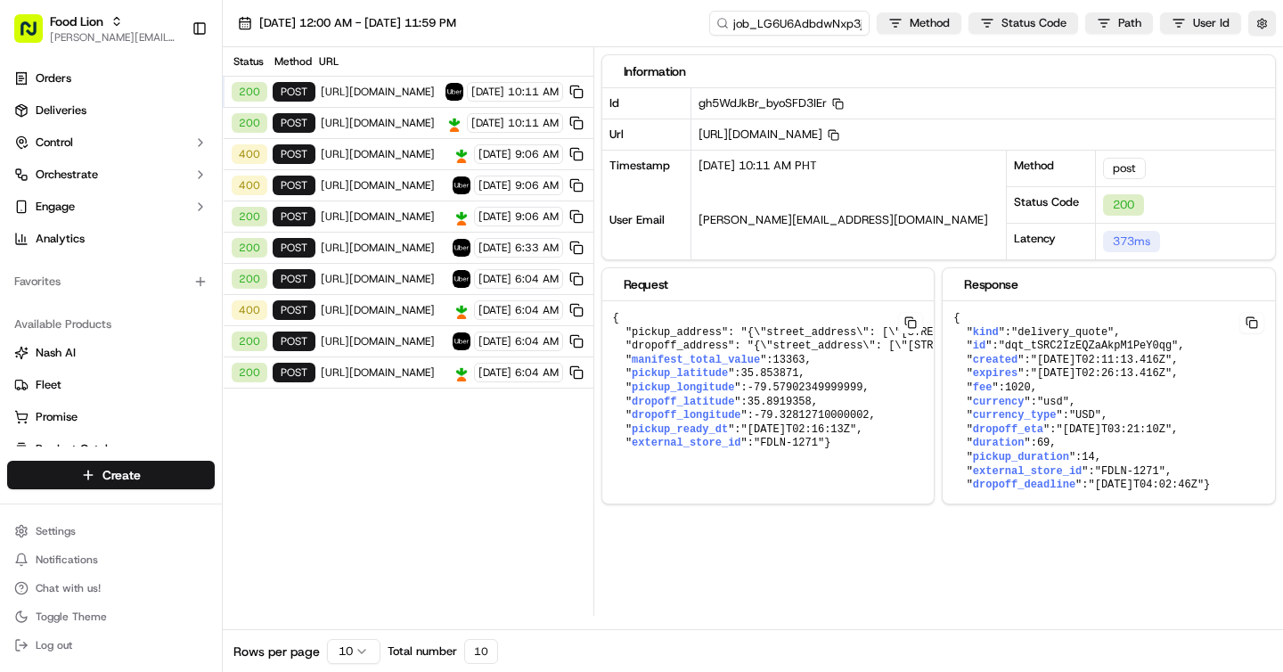
click at [352, 155] on span "https://connect.instacart.com/v2/fulfillment/lastmile/orders" at bounding box center [384, 154] width 126 height 14
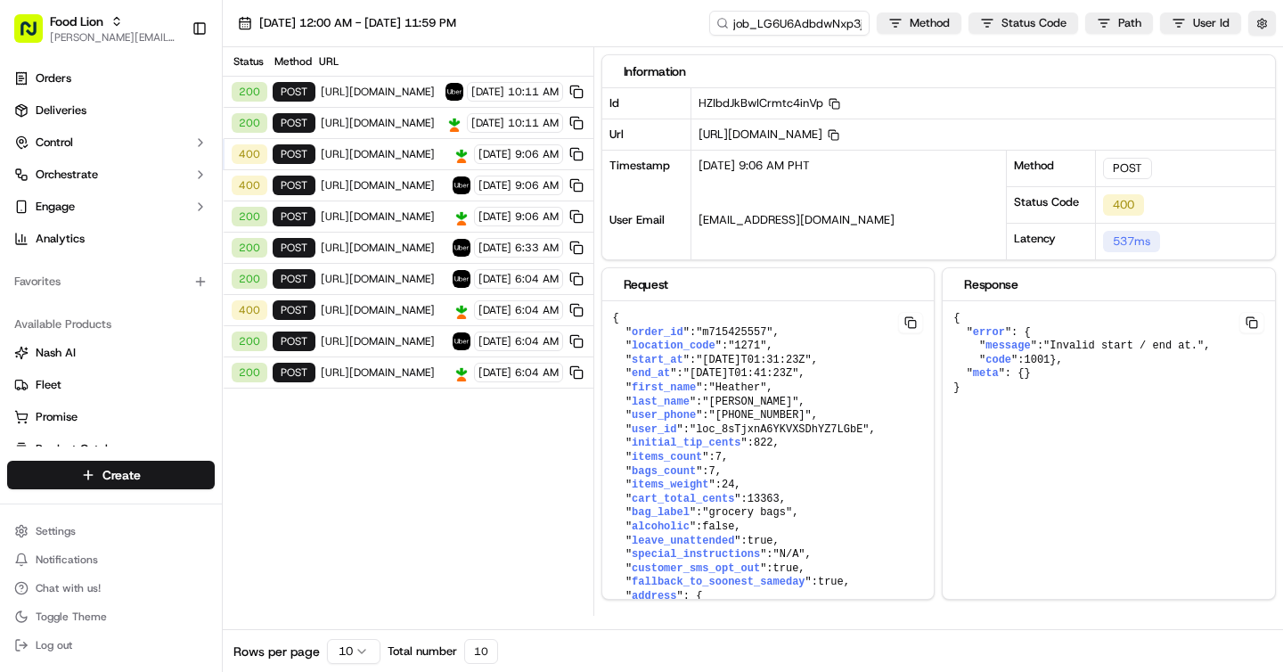
click at [361, 175] on div "400 post https://api.uber.com/v1/customers/59395142-6302-4ace-9b62-a4ddd7fb5721…" at bounding box center [408, 185] width 371 height 31
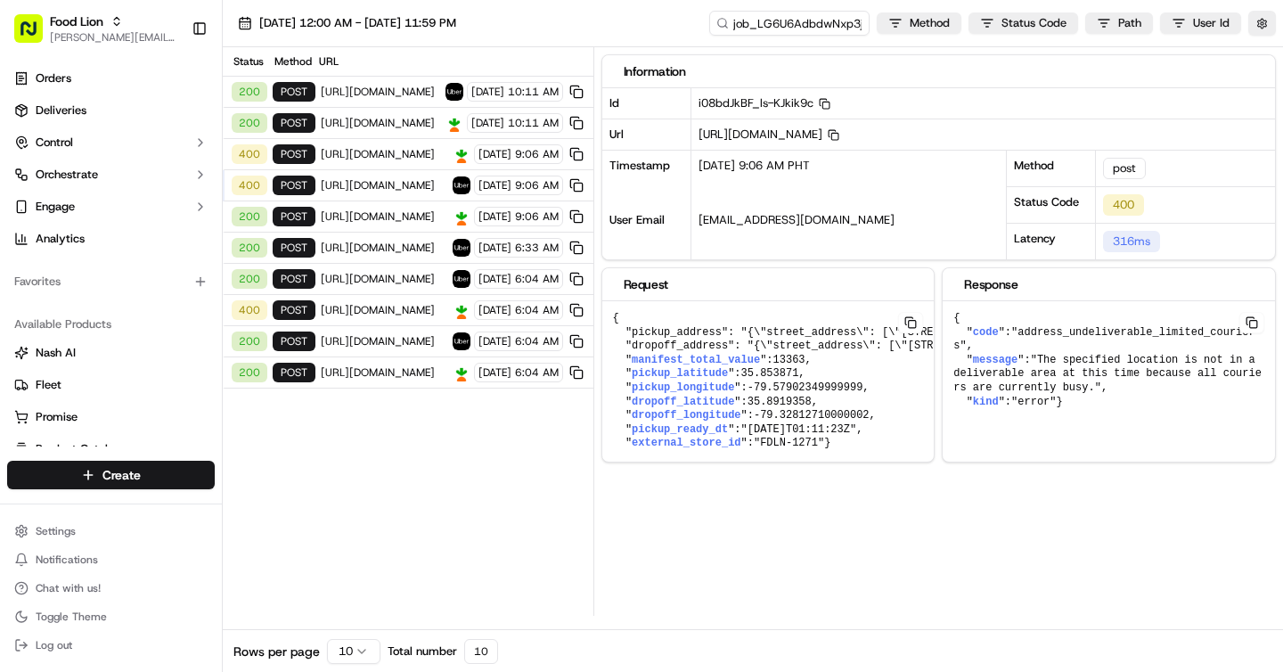
click at [359, 181] on span "https://api.uber.com/v1/customers/59395142-6302-4ace-9b62-a4ddd7fb5721/delivery…" at bounding box center [384, 185] width 126 height 14
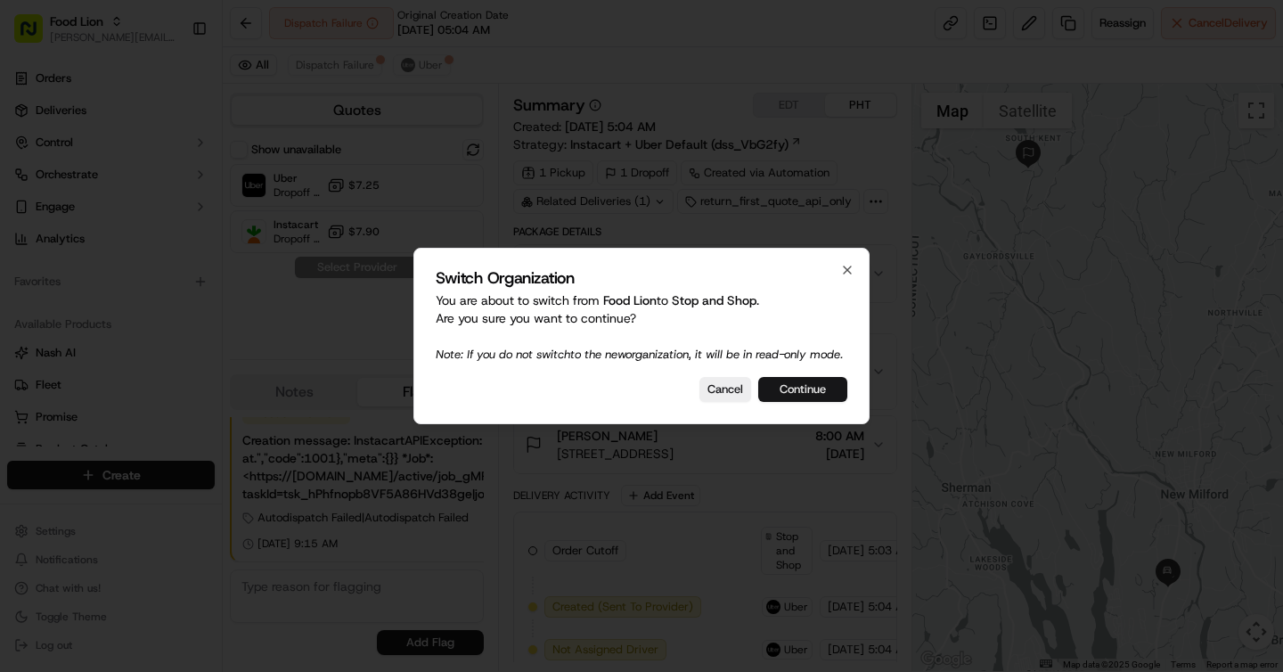
click at [812, 391] on button "Continue" at bounding box center [802, 389] width 89 height 25
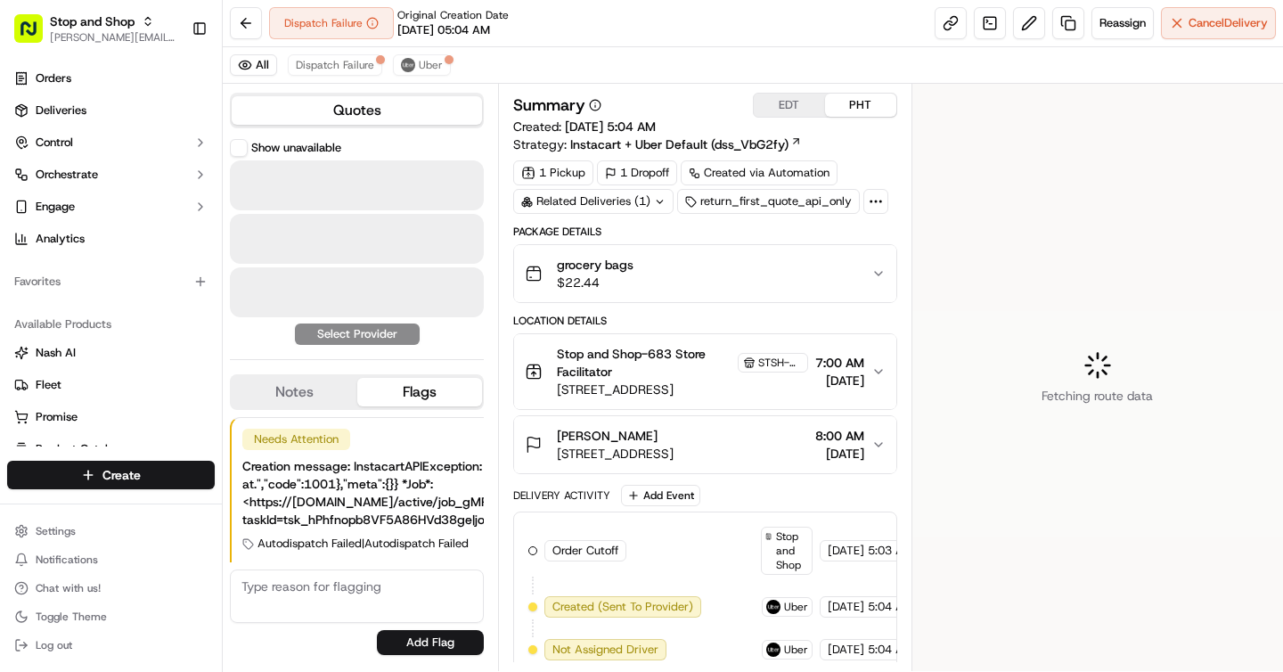
scroll to position [26, 0]
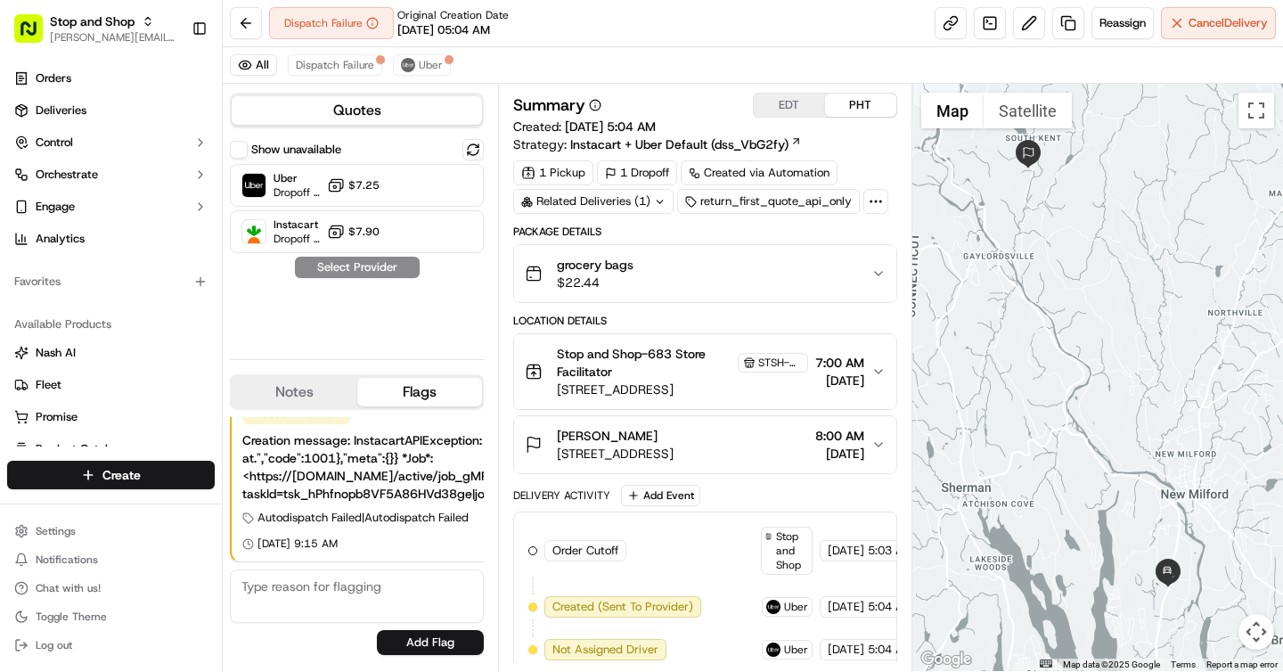
click at [729, 252] on button "grocery bags $22.44" at bounding box center [704, 273] width 381 height 57
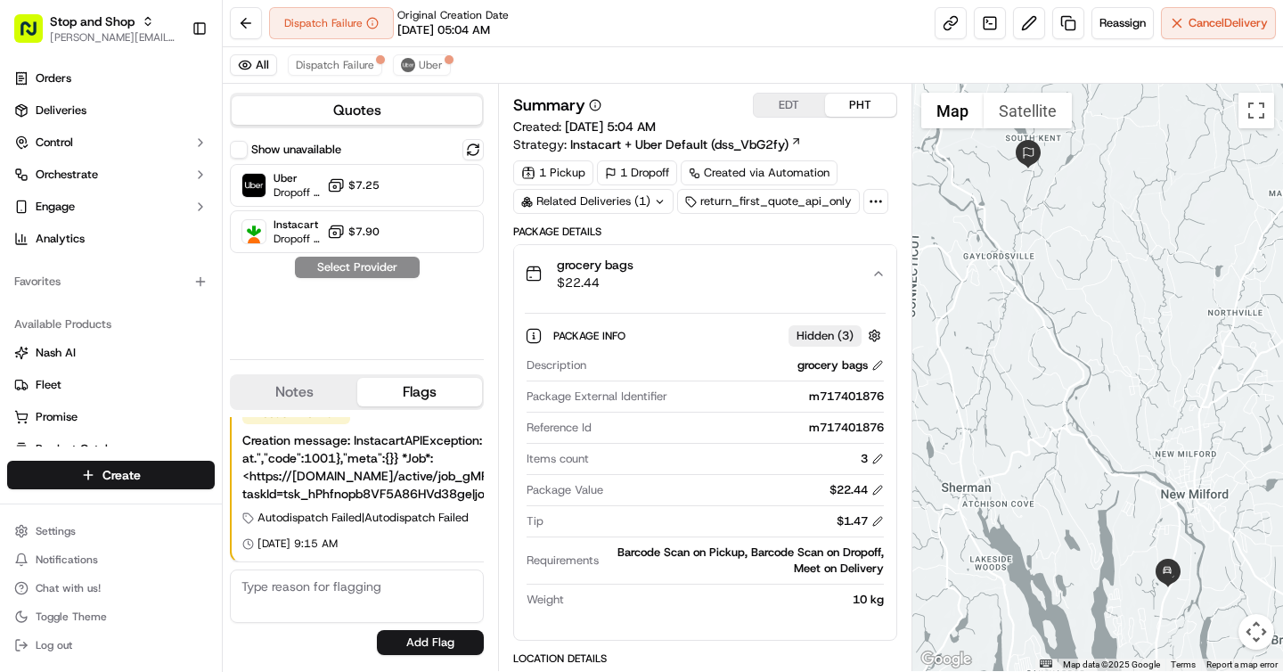
click at [813, 396] on div "m717401876" at bounding box center [778, 396] width 208 height 16
copy div "m717401876"
click at [248, 147] on div "Show unavailable" at bounding box center [285, 150] width 111 height 18
click at [479, 148] on button at bounding box center [472, 149] width 21 height 21
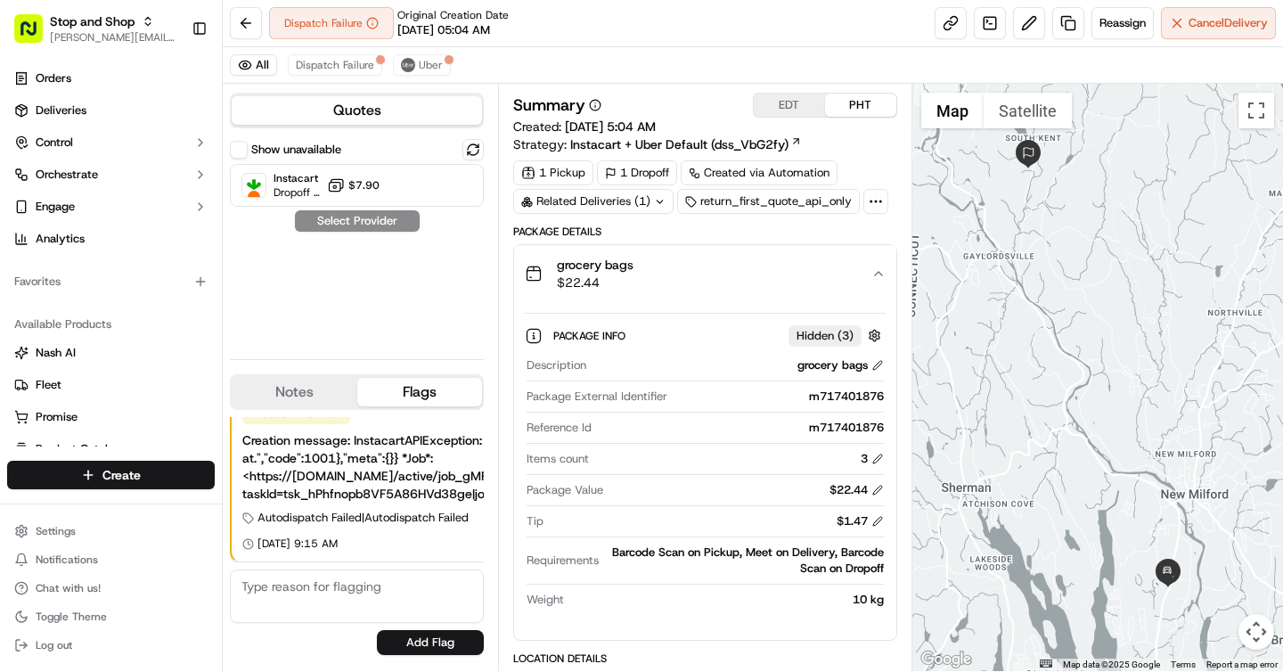
click at [243, 149] on button "Show unavailable" at bounding box center [239, 150] width 18 height 18
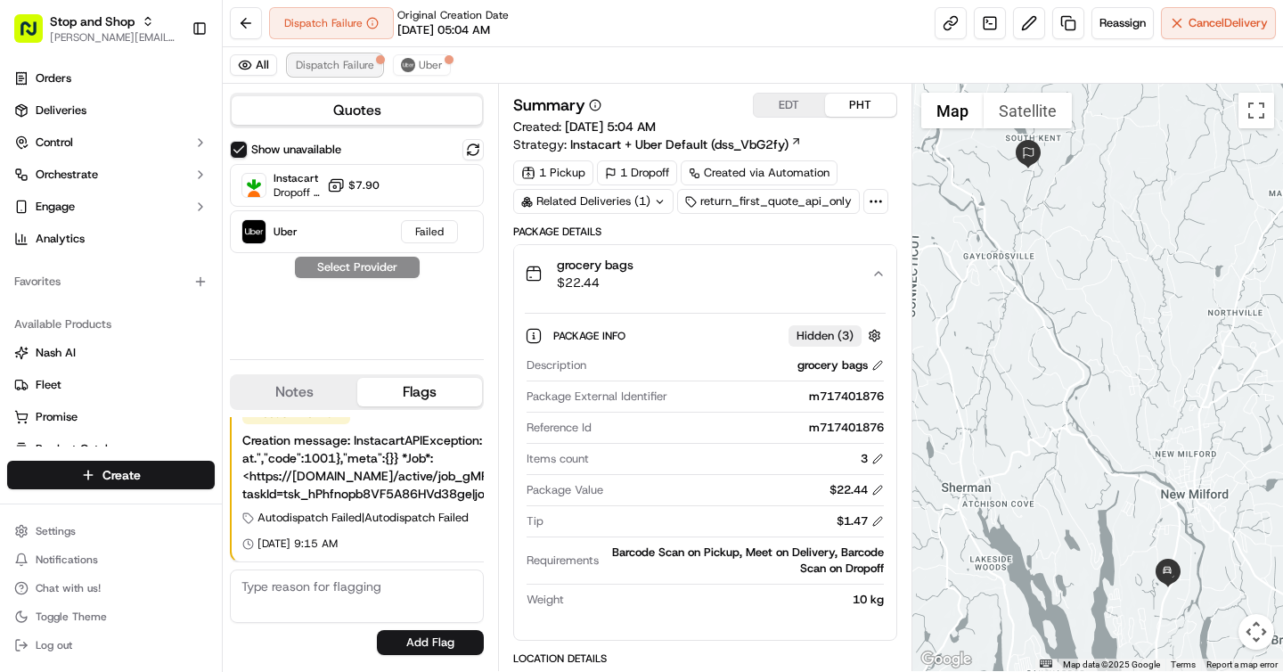
click at [363, 69] on span "Dispatch Failure" at bounding box center [335, 65] width 78 height 14
click at [401, 69] on img at bounding box center [408, 65] width 14 height 14
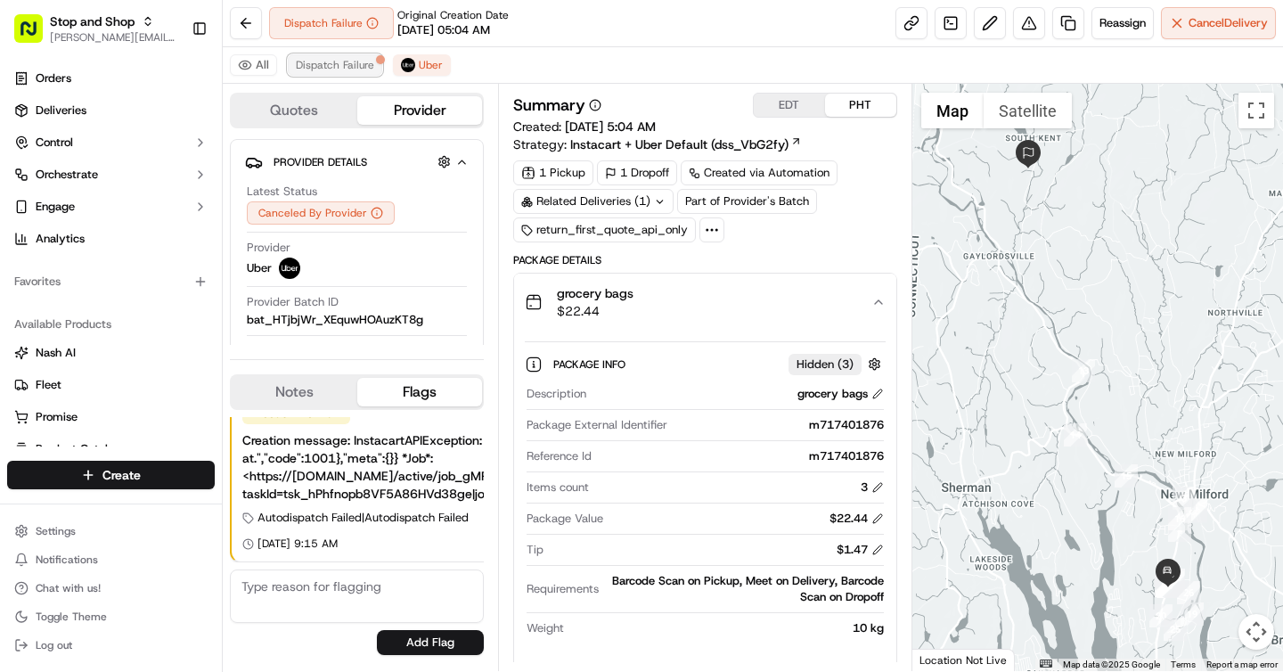
click at [345, 69] on span "Dispatch Failure" at bounding box center [335, 65] width 78 height 14
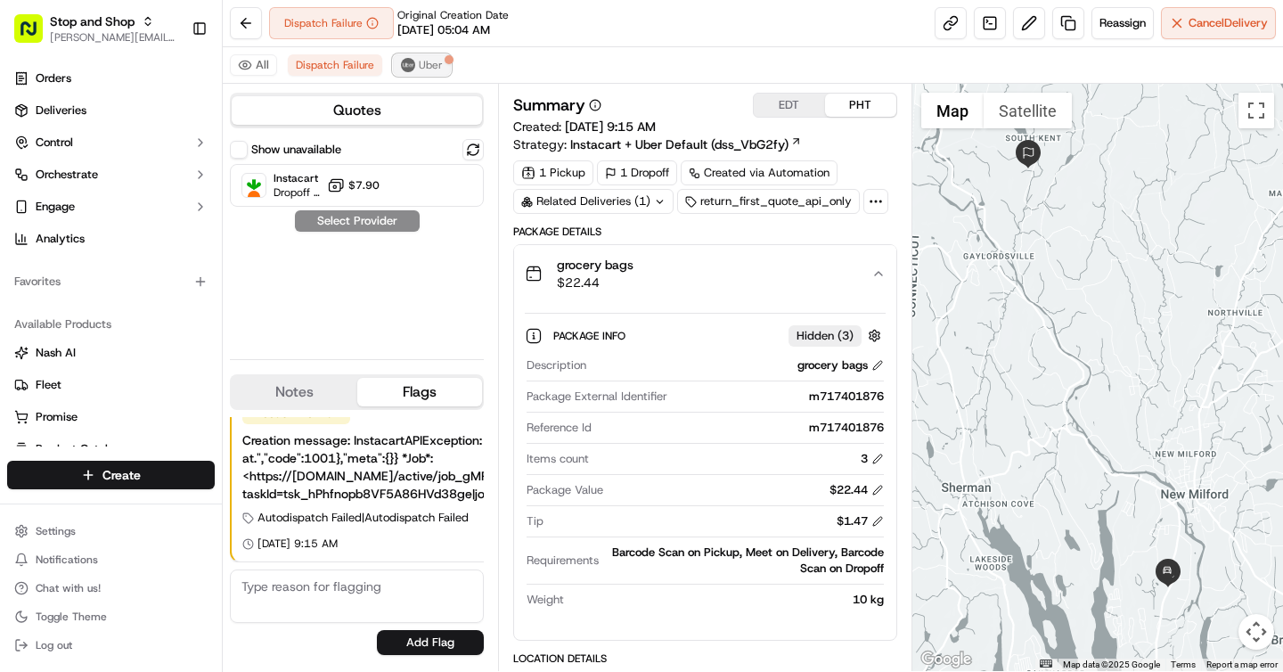
click at [424, 59] on span "Uber" at bounding box center [431, 65] width 24 height 14
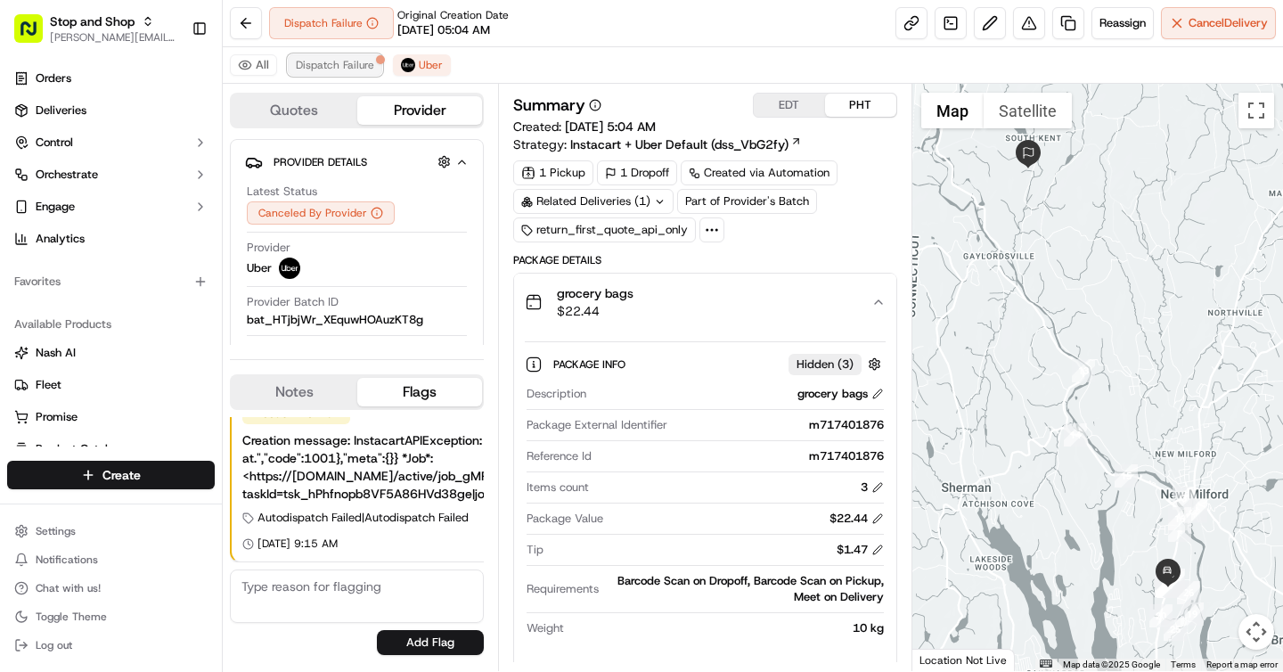
click at [330, 69] on span "Dispatch Failure" at bounding box center [335, 65] width 78 height 14
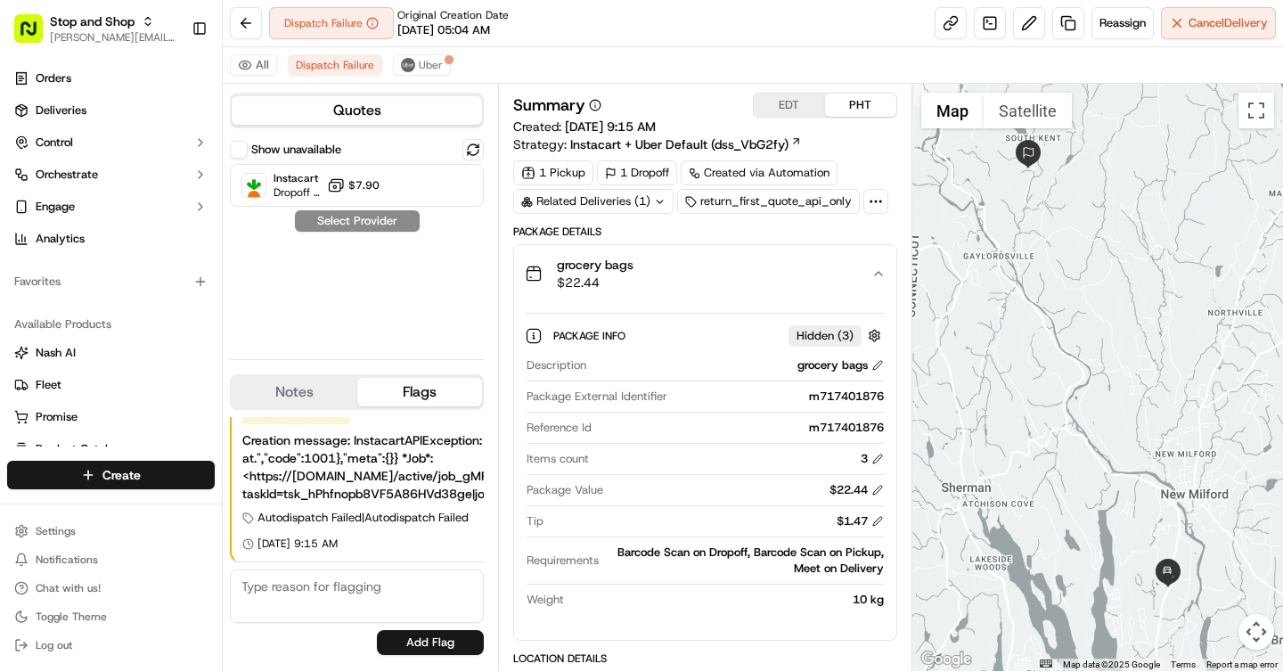
click at [232, 152] on button "Show unavailable" at bounding box center [239, 150] width 18 height 18
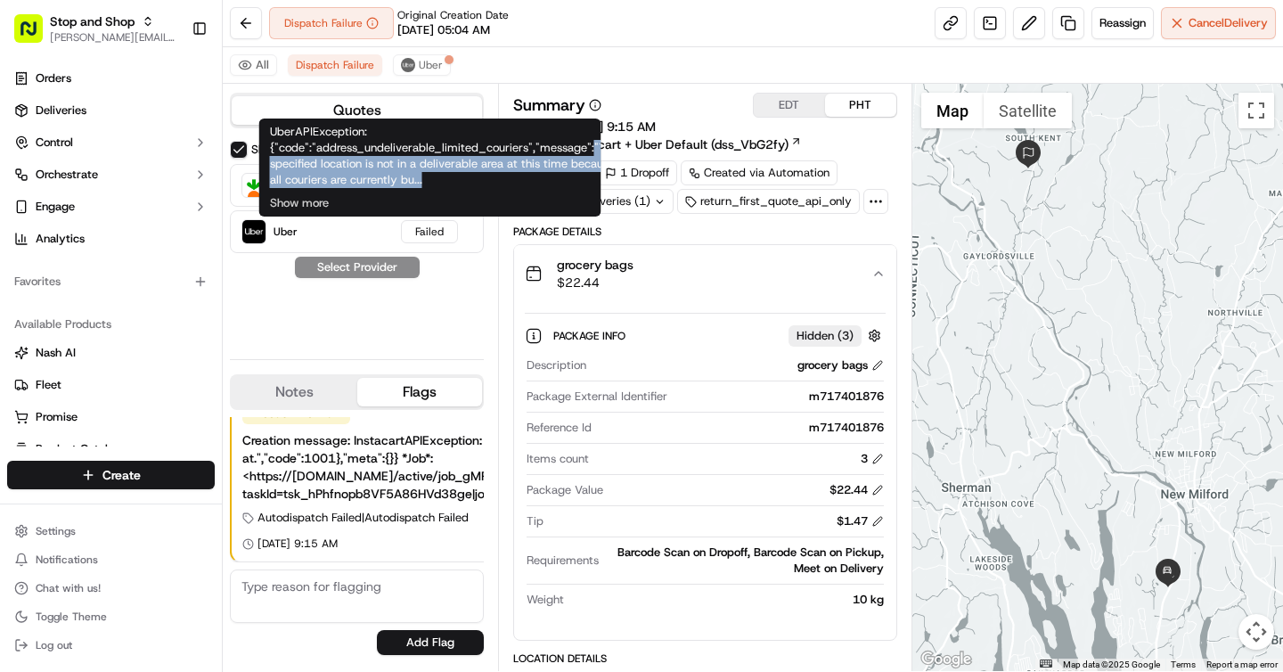
drag, startPoint x: 589, startPoint y: 144, endPoint x: 448, endPoint y: 184, distance: 146.3
click at [489, 184] on div "UberAPIException: {"code":"address_undeliverable_limited_couriers","message":"T…" at bounding box center [430, 167] width 342 height 98
click at [330, 200] on div "UberAPIException: {"code":"address_undeliverable_limited_couriers","message":"T…" at bounding box center [430, 167] width 342 height 98
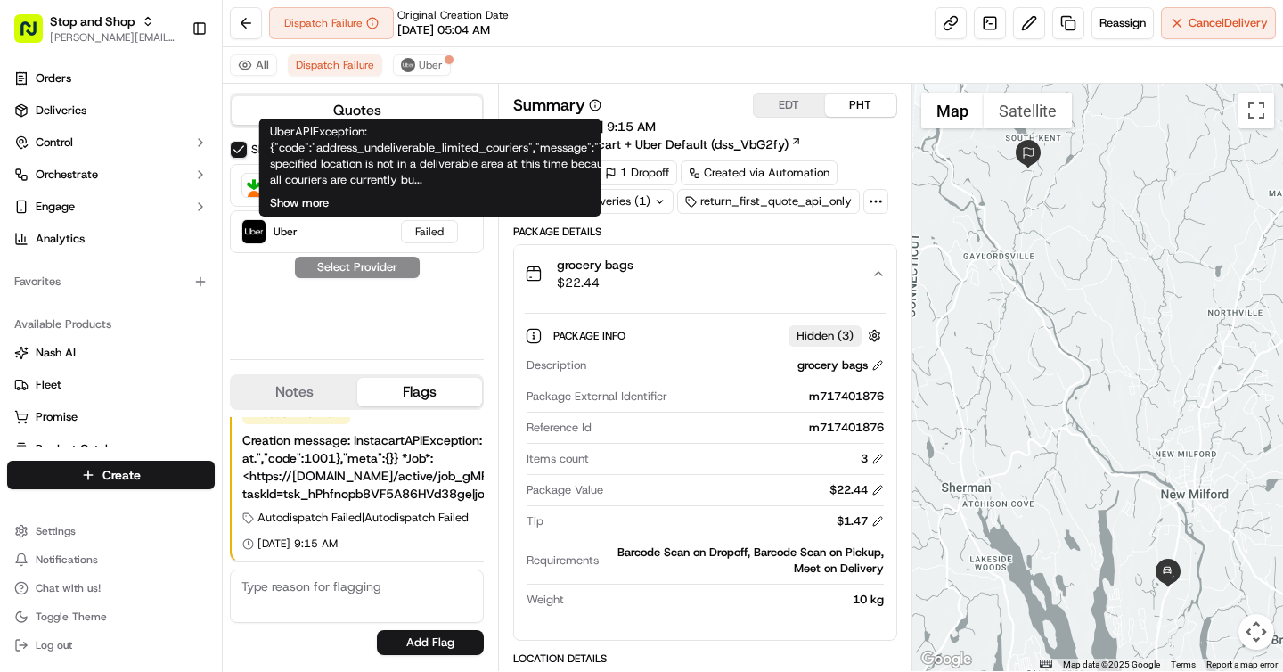
click at [314, 202] on button "Show more" at bounding box center [299, 203] width 59 height 16
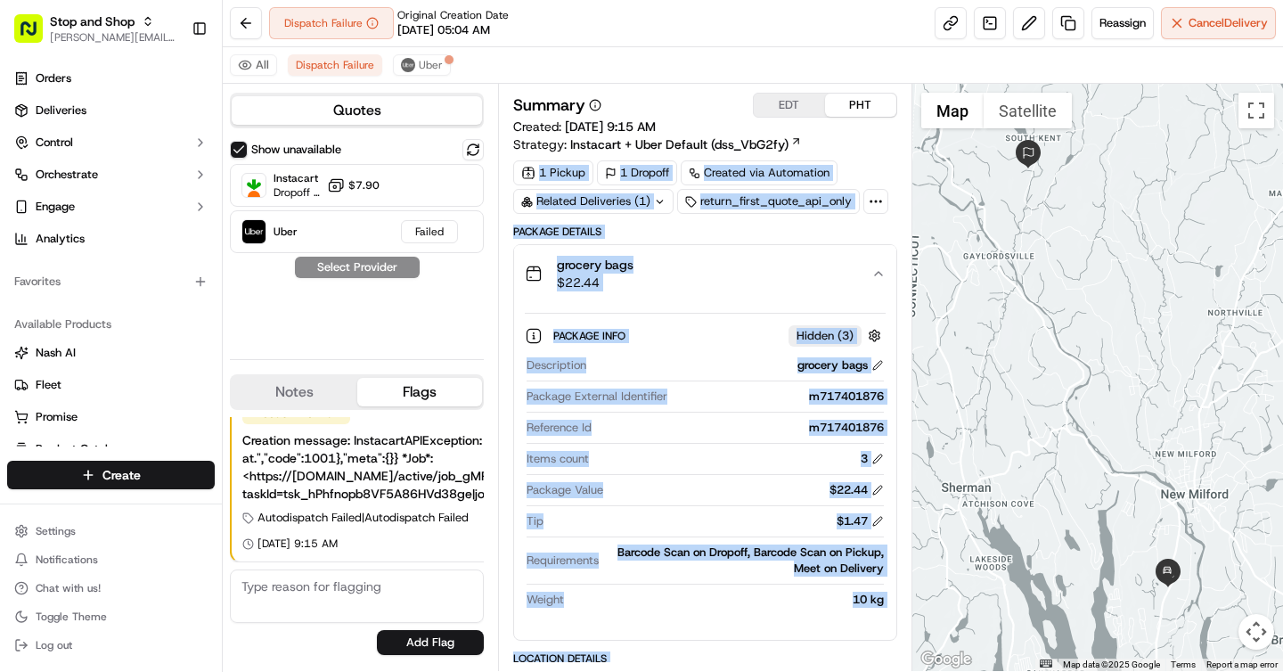
drag, startPoint x: 478, startPoint y: 181, endPoint x: 508, endPoint y: 187, distance: 30.0
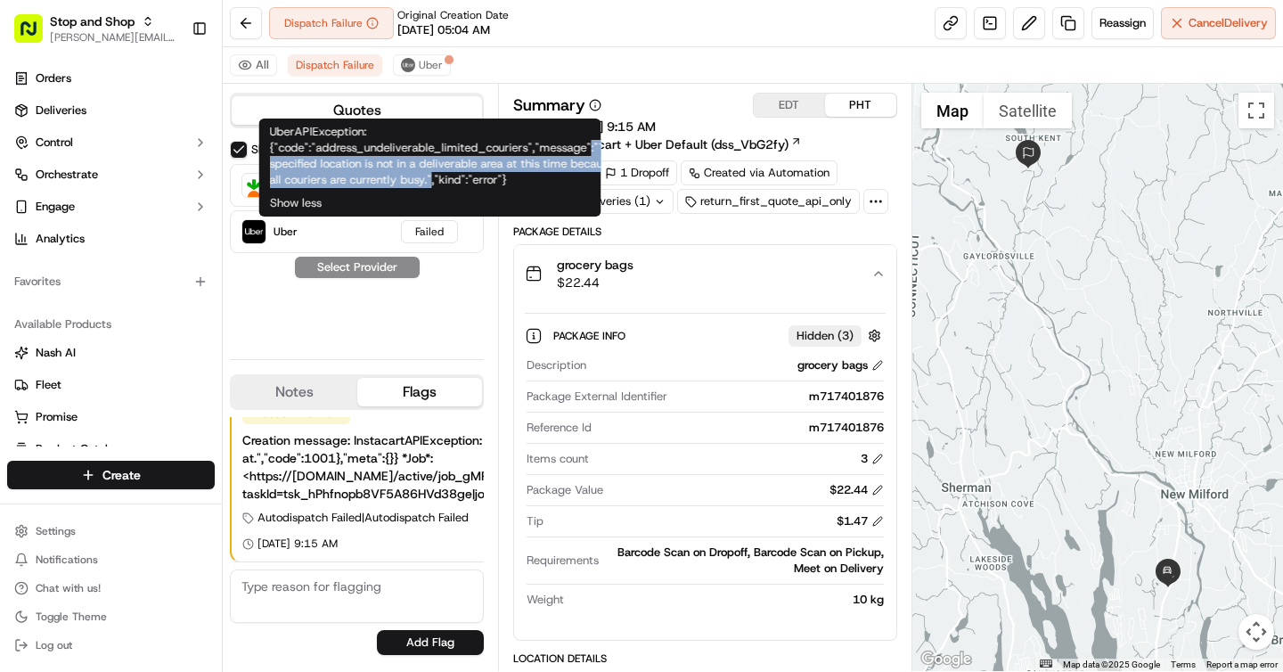
drag, startPoint x: 586, startPoint y: 149, endPoint x: 478, endPoint y: 183, distance: 113.0
click at [478, 183] on div "UberAPIException: {"code":"address_undeliverable_limited_couriers","message":"T…" at bounding box center [444, 156] width 348 height 64
copy div ":"The specified location is not in a deliverable area at this time because all …"
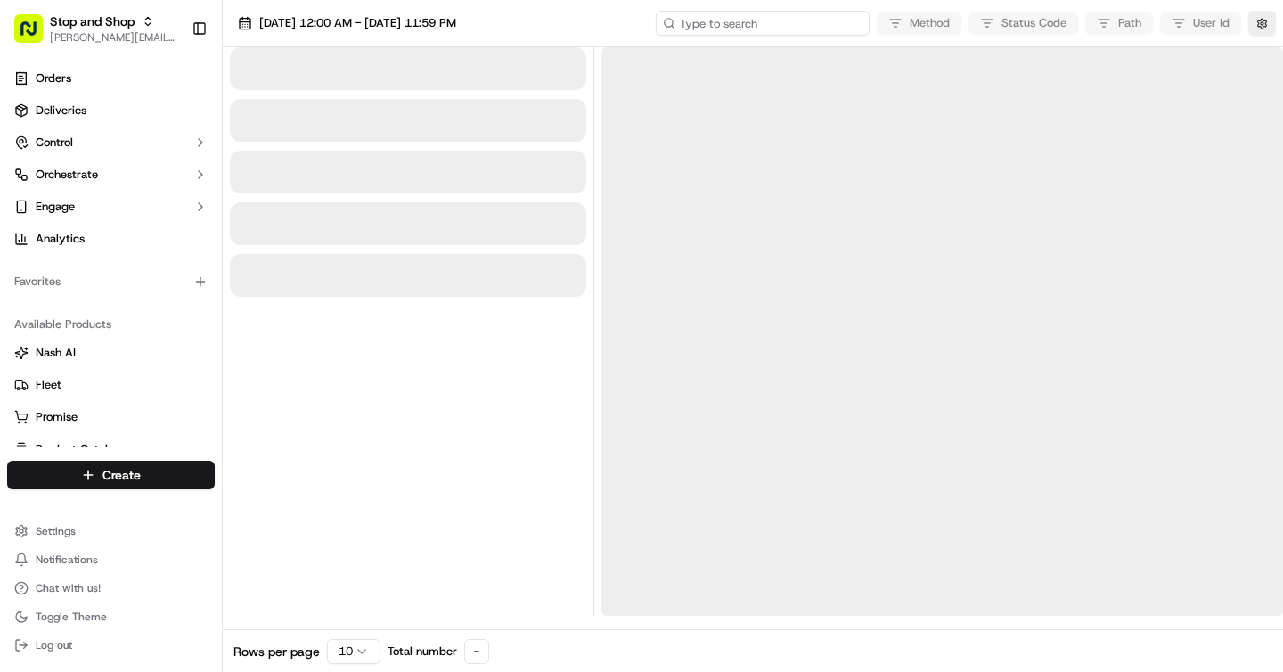
click at [765, 28] on input at bounding box center [763, 23] width 214 height 25
paste input "job_gMPSGvw5R7v7UD7RuYzBq7"
type input "job_gMPSGvw5R7v7UD7RuYzBq7"
click at [665, 27] on div "[DATE] 12:00 AM - [DATE] 11:59 PM job_gMPSGvw5R7v7UD7RuYzBq7 Method Status Code…" at bounding box center [753, 23] width 1060 height 47
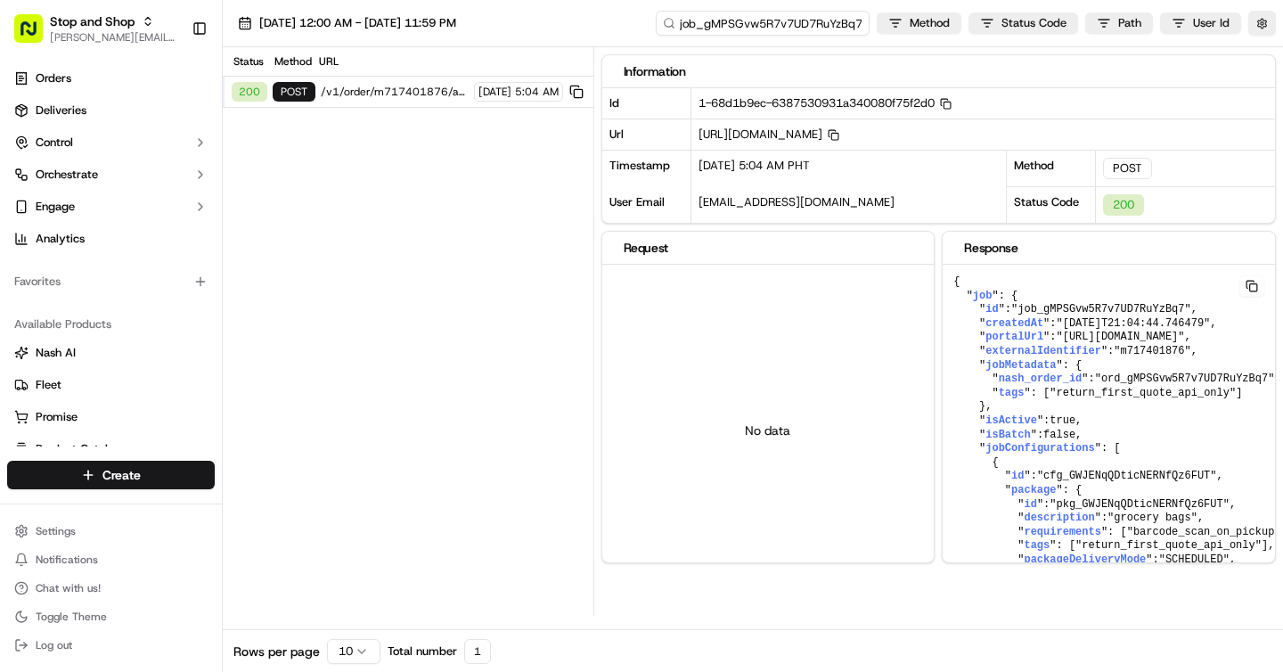
click at [760, 28] on input "job_gMPSGvw5R7v7UD7RuYzBq7" at bounding box center [763, 23] width 214 height 25
click at [1262, 24] on button "button" at bounding box center [1262, 23] width 28 height 25
click at [1260, 56] on button "Display Only Provider Logs" at bounding box center [1264, 55] width 14 height 14
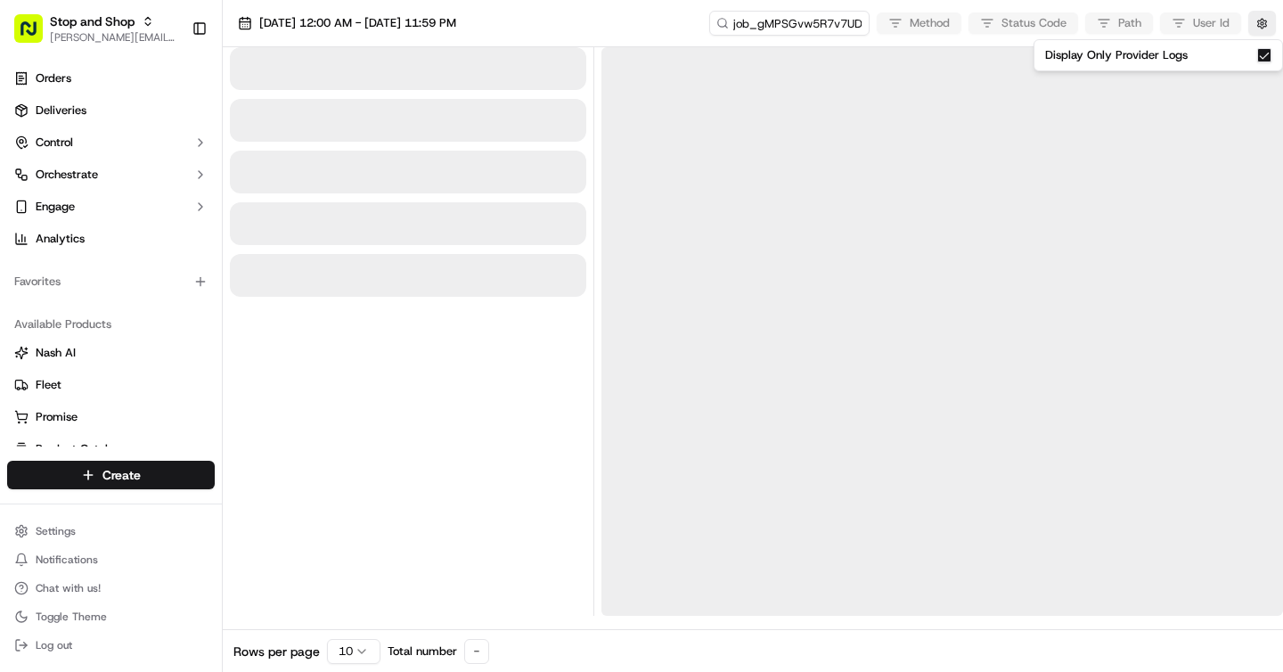
click at [425, 468] on div at bounding box center [408, 331] width 356 height 568
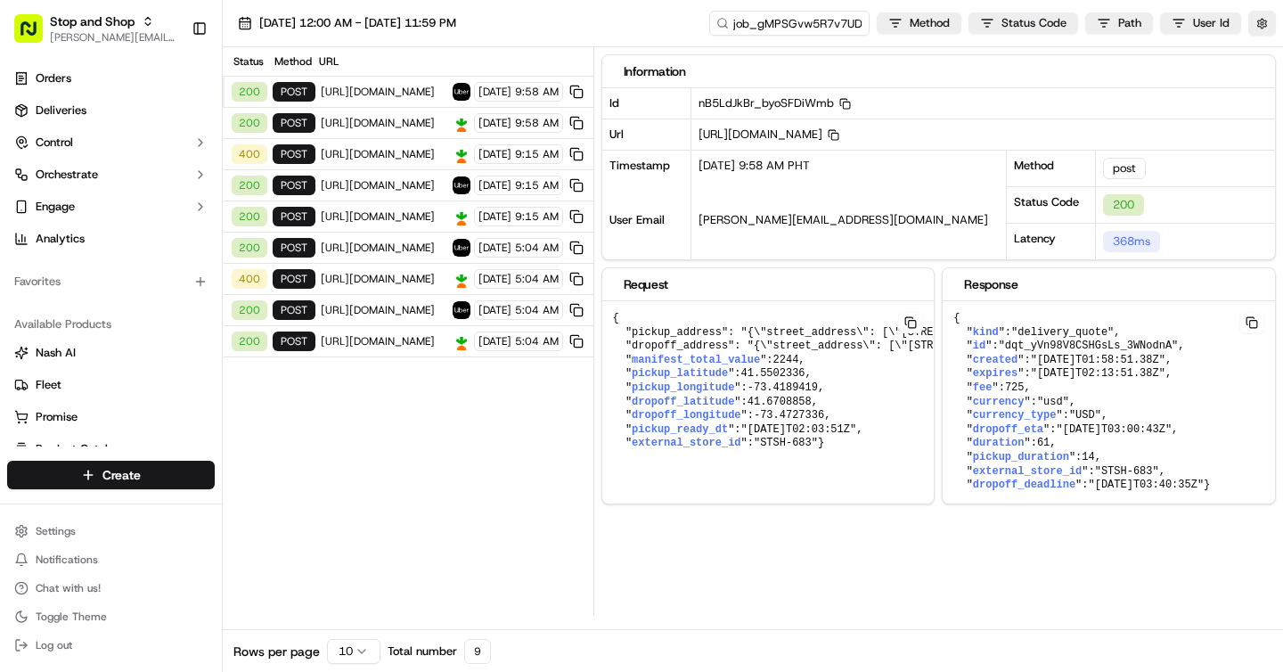
click at [372, 156] on span "[URL][DOMAIN_NAME]" at bounding box center [384, 154] width 126 height 14
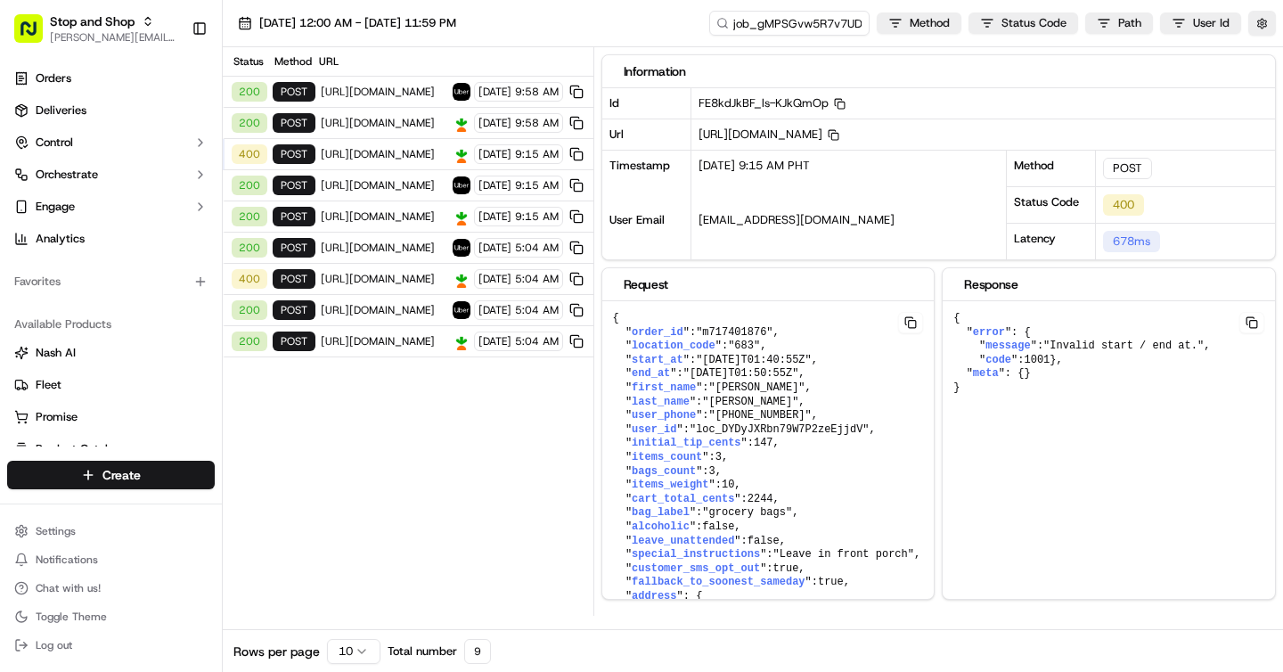
click at [349, 216] on span "[URL][DOMAIN_NAME]" at bounding box center [384, 216] width 126 height 14
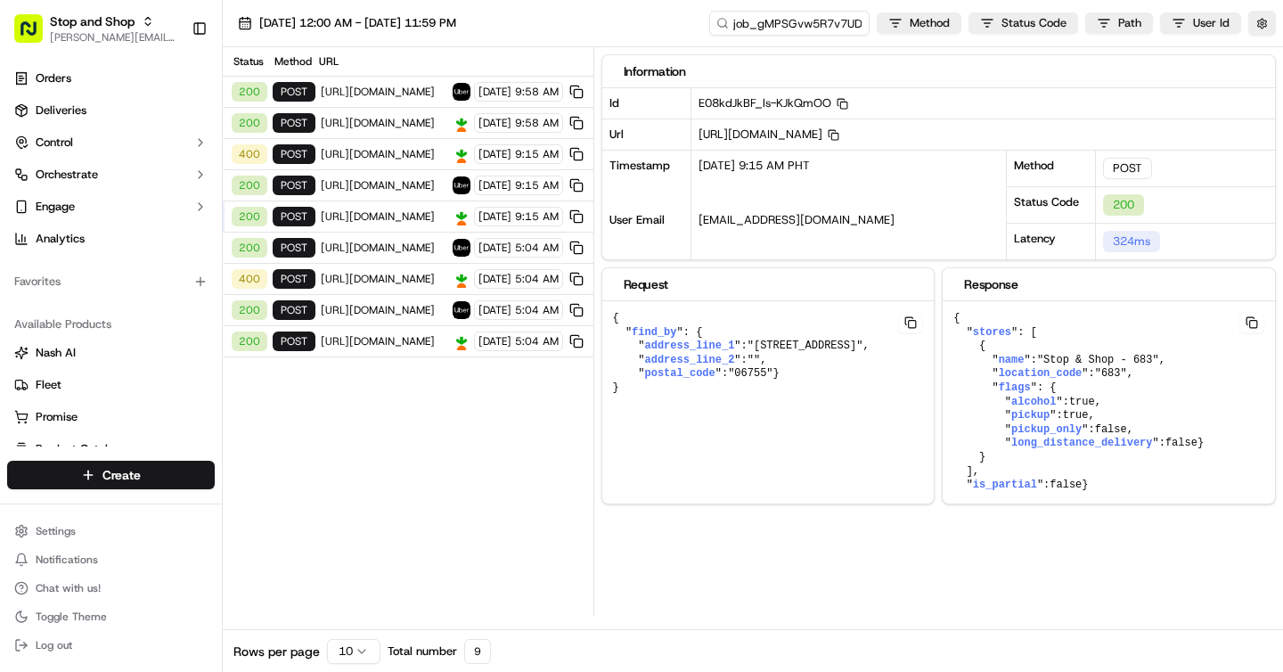
click at [359, 150] on span "[URL][DOMAIN_NAME]" at bounding box center [384, 154] width 126 height 14
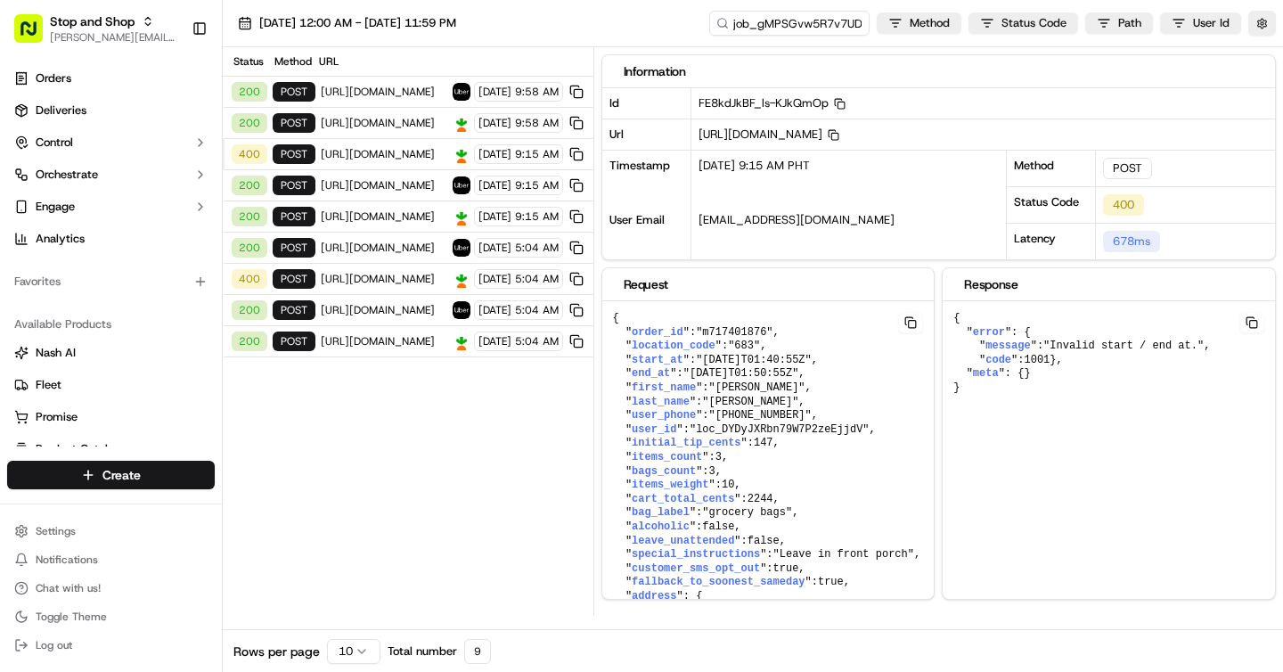
click at [378, 281] on span "[URL][DOMAIN_NAME]" at bounding box center [384, 279] width 126 height 14
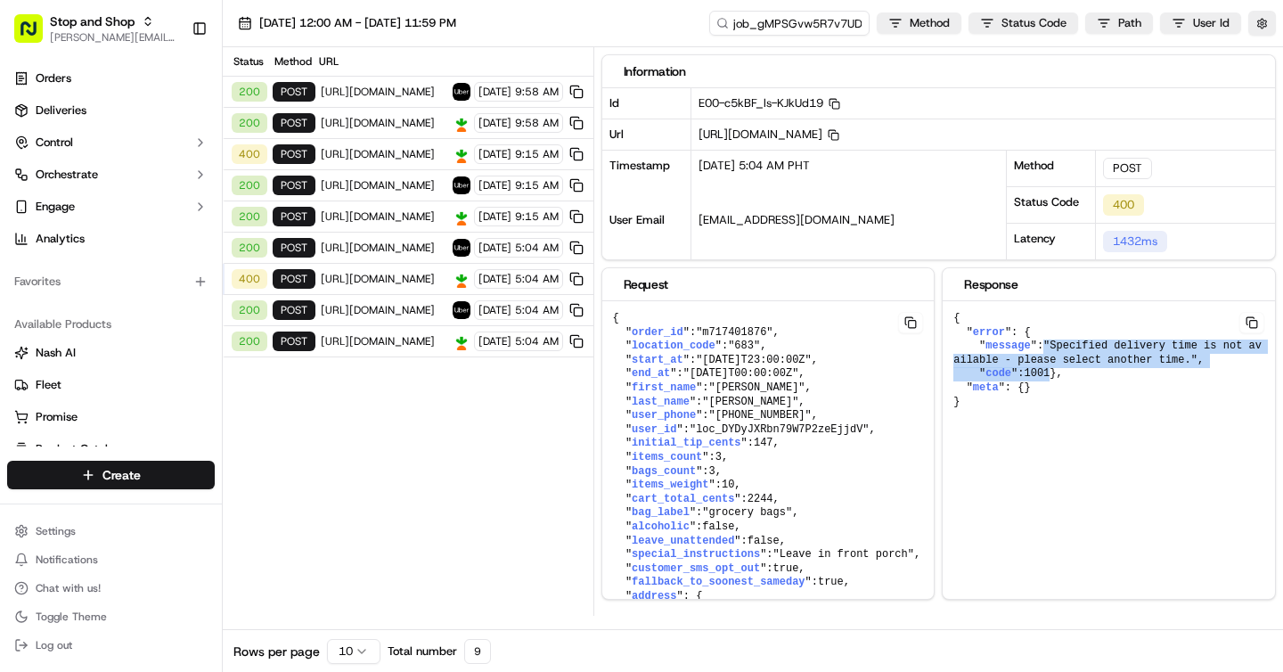
drag, startPoint x: 1050, startPoint y: 343, endPoint x: 1195, endPoint y: 373, distance: 148.3
click at [1195, 373] on pre "{ " error ": { " message ": "Specified delivery time is not available - please …" at bounding box center [1108, 360] width 332 height 118
click at [1059, 355] on span ""Specified delivery time is not available - please select another time."" at bounding box center [1107, 352] width 308 height 27
click at [1252, 314] on button at bounding box center [1251, 322] width 25 height 21
